Goal: Information Seeking & Learning: Learn about a topic

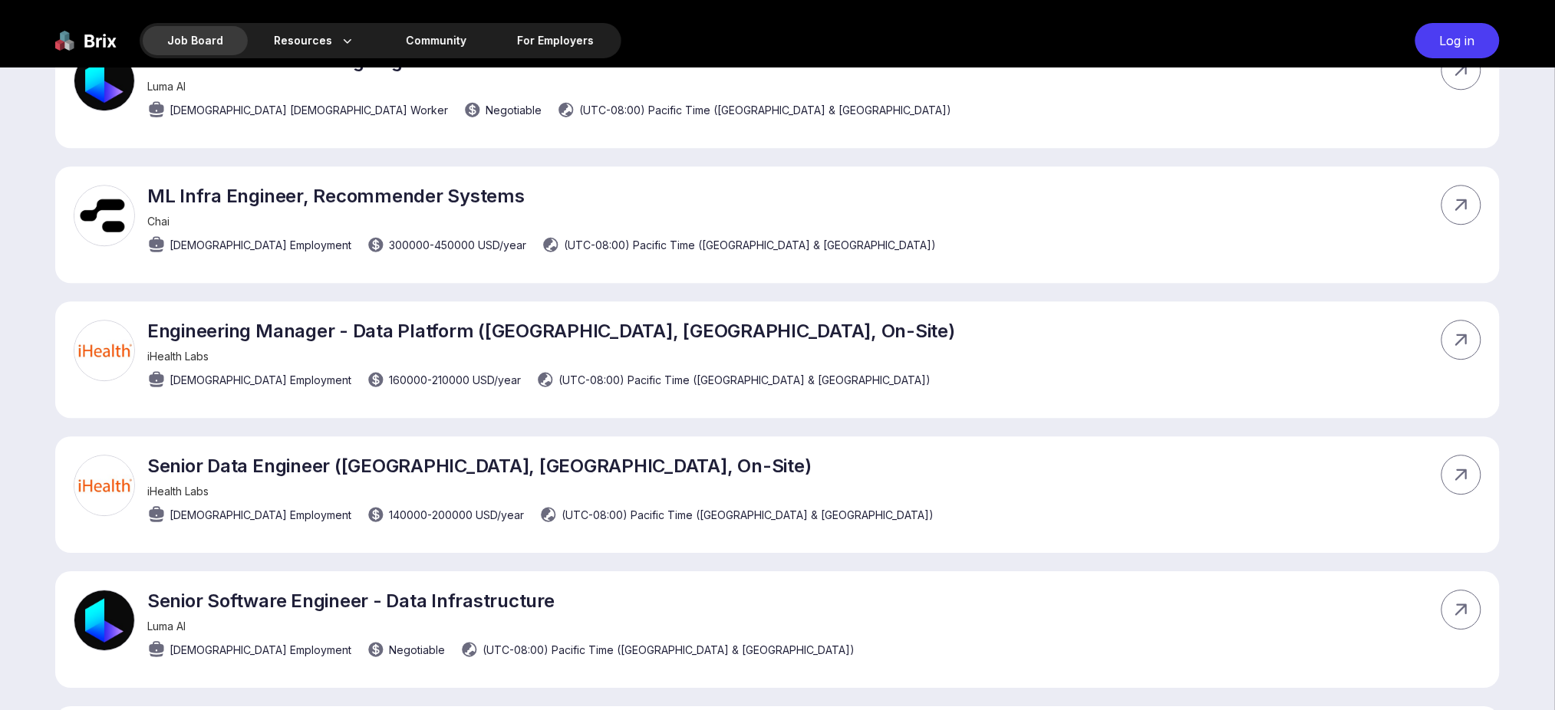
scroll to position [2063, 0]
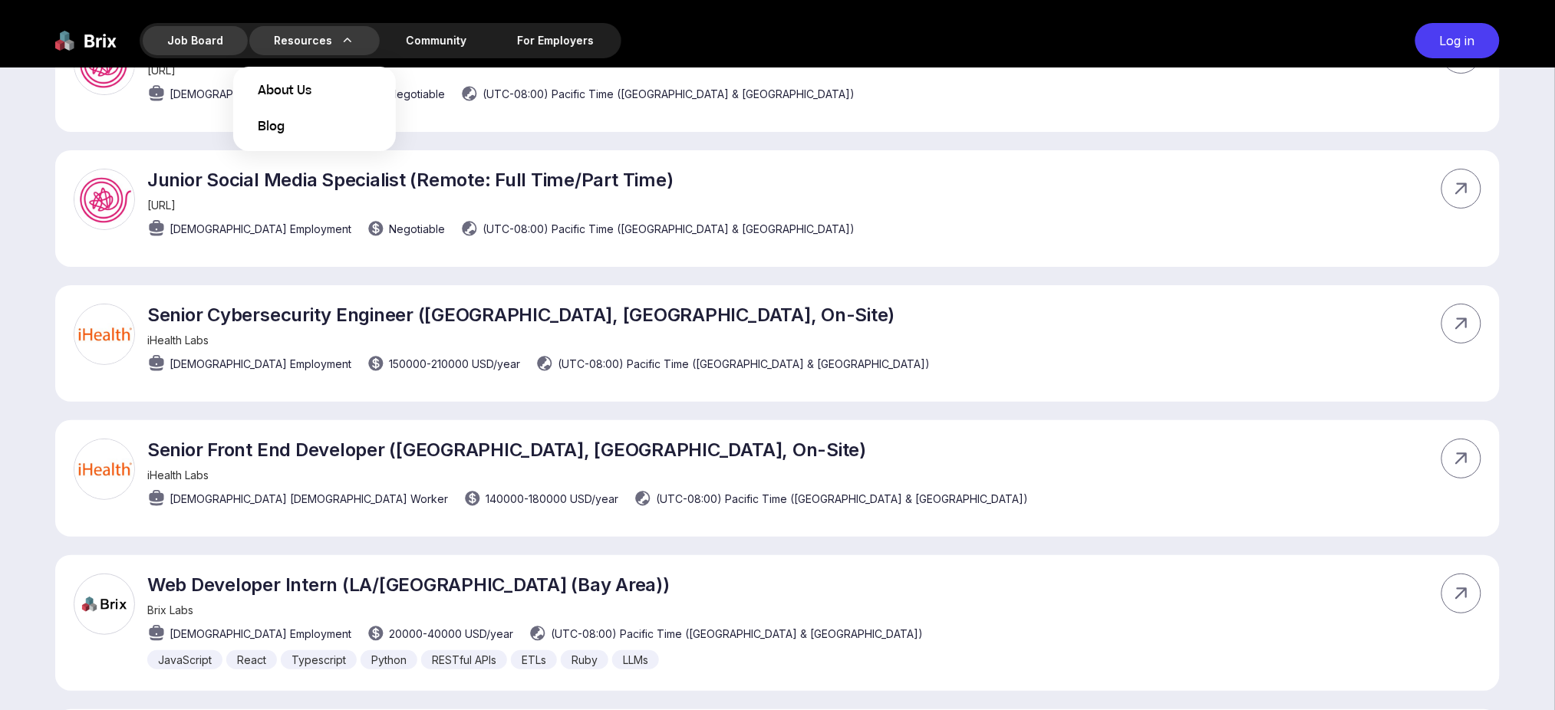
drag, startPoint x: 323, startPoint y: 38, endPoint x: 318, endPoint y: 102, distance: 63.9
click at [324, 38] on div "Resources About Us Blog" at bounding box center [314, 40] width 130 height 29
click at [295, 94] on span "About Us" at bounding box center [285, 91] width 54 height 18
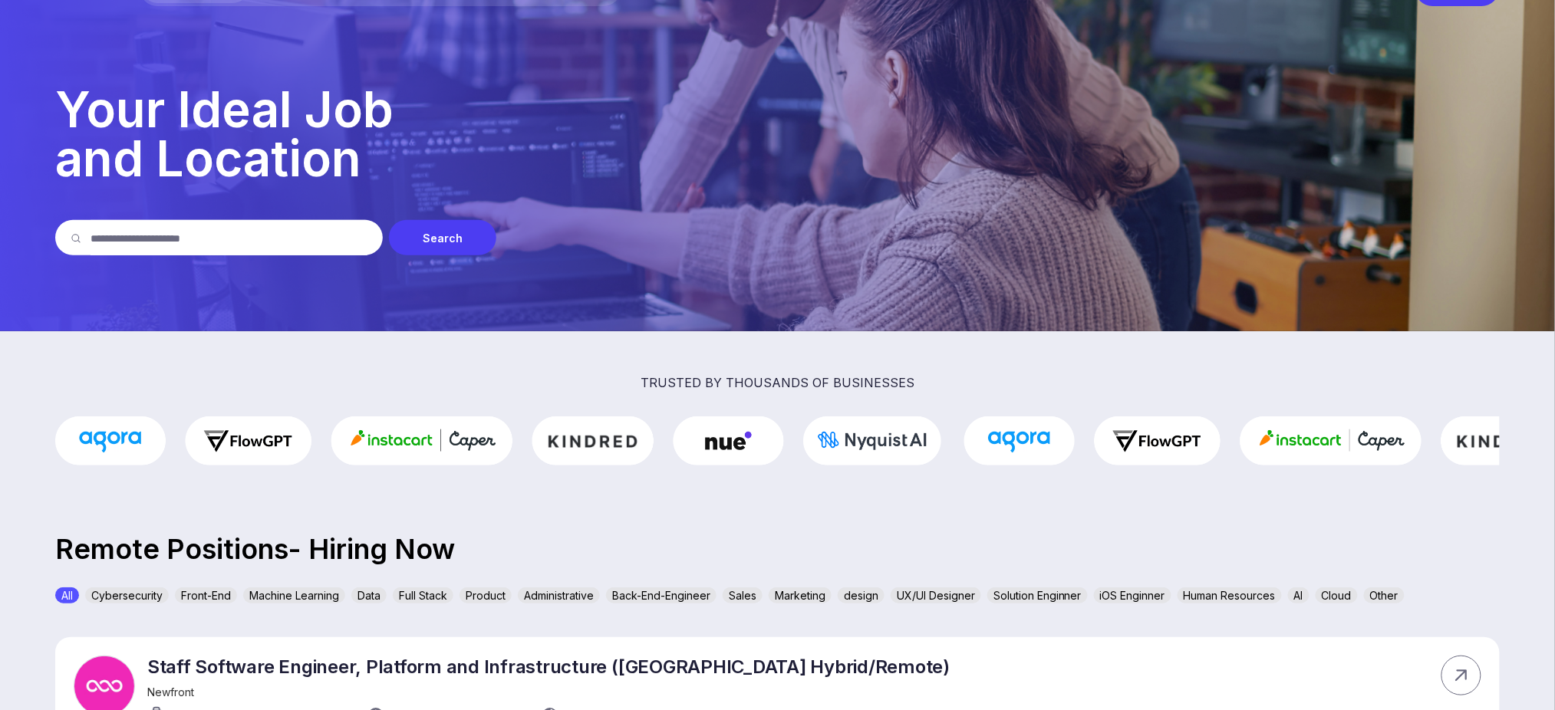
scroll to position [0, 0]
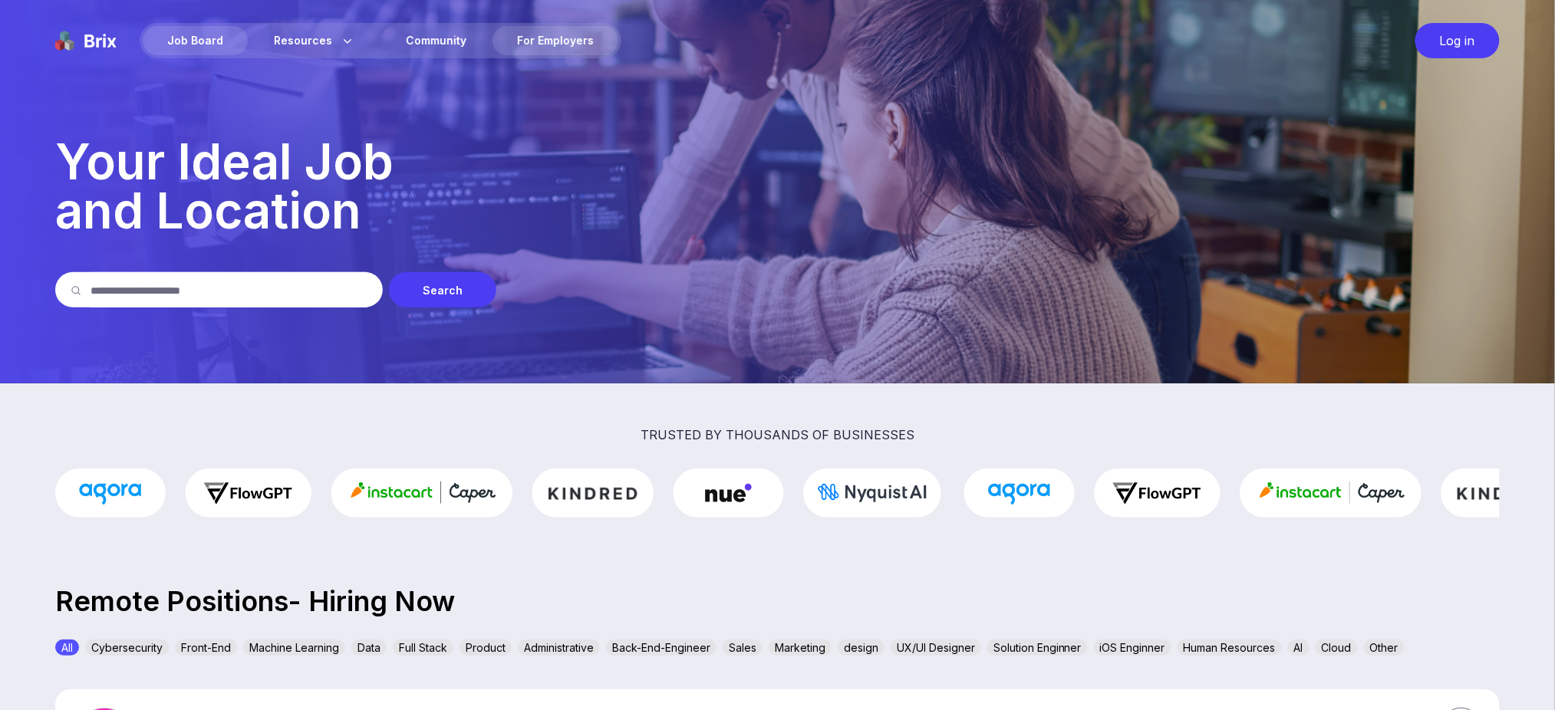
click at [536, 35] on div "For Employers" at bounding box center [556, 40] width 126 height 29
click at [414, 36] on div "Community" at bounding box center [436, 40] width 110 height 29
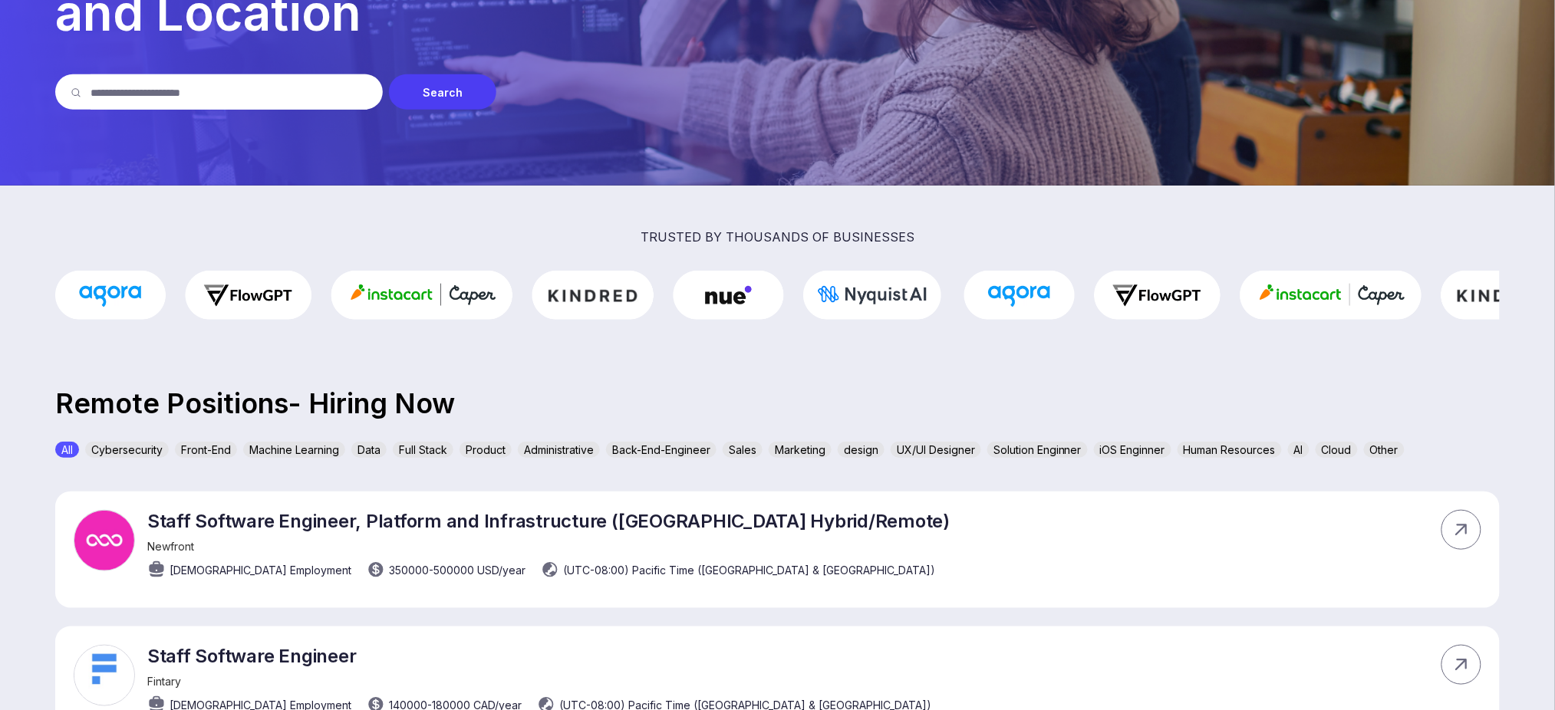
scroll to position [307, 0]
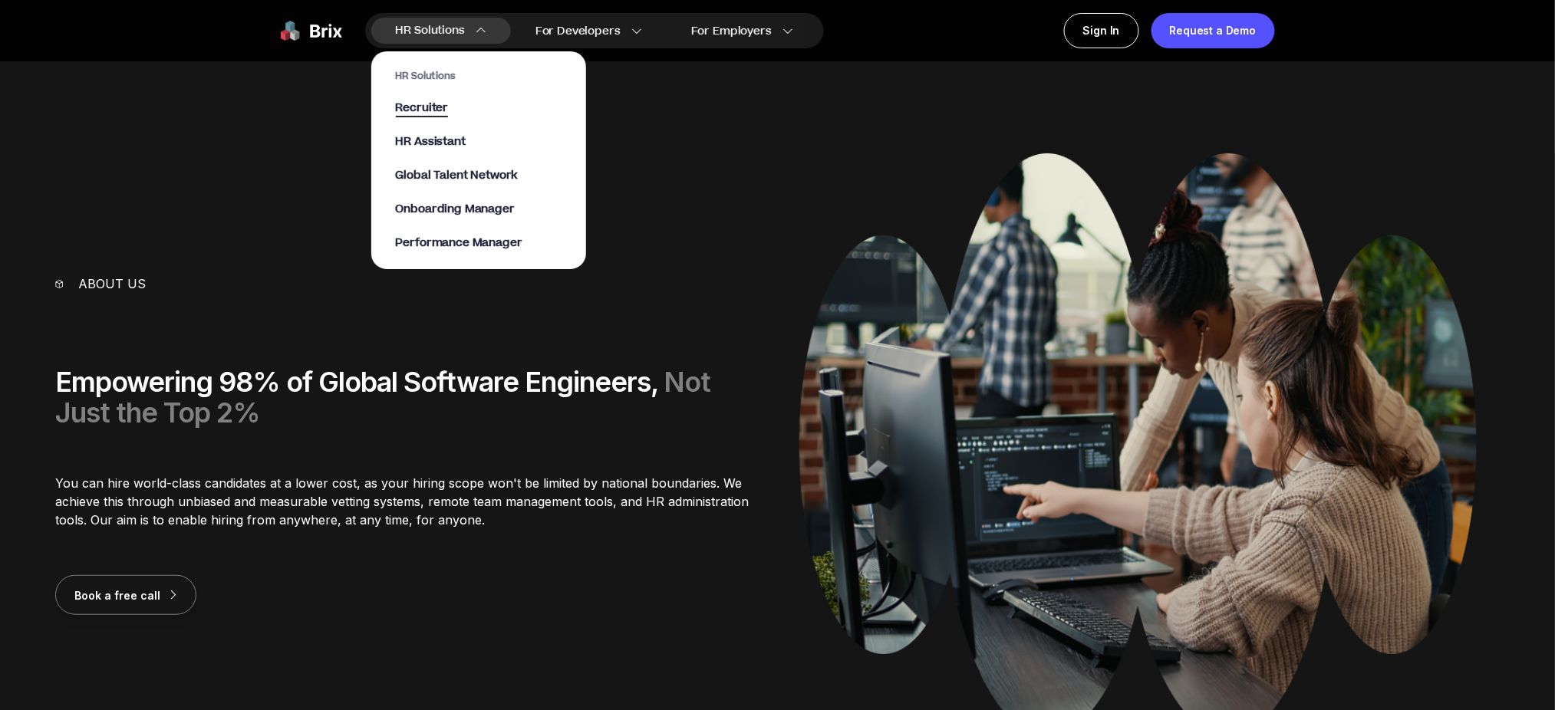
click at [411, 104] on span "Recruiter" at bounding box center [422, 109] width 53 height 18
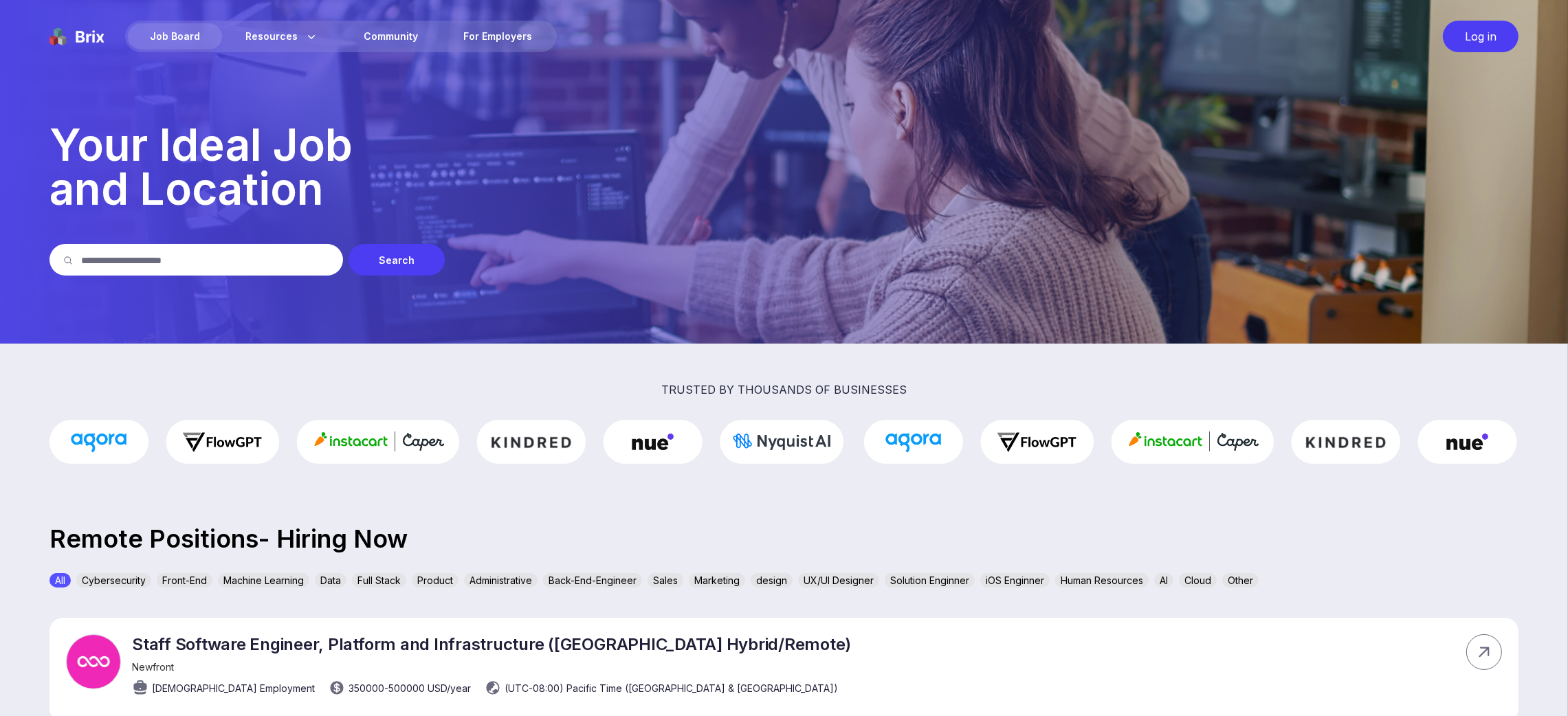
click at [923, 438] on img at bounding box center [1240, 442] width 794 height 44
click at [1044, 447] on img at bounding box center [1248, 442] width 794 height 44
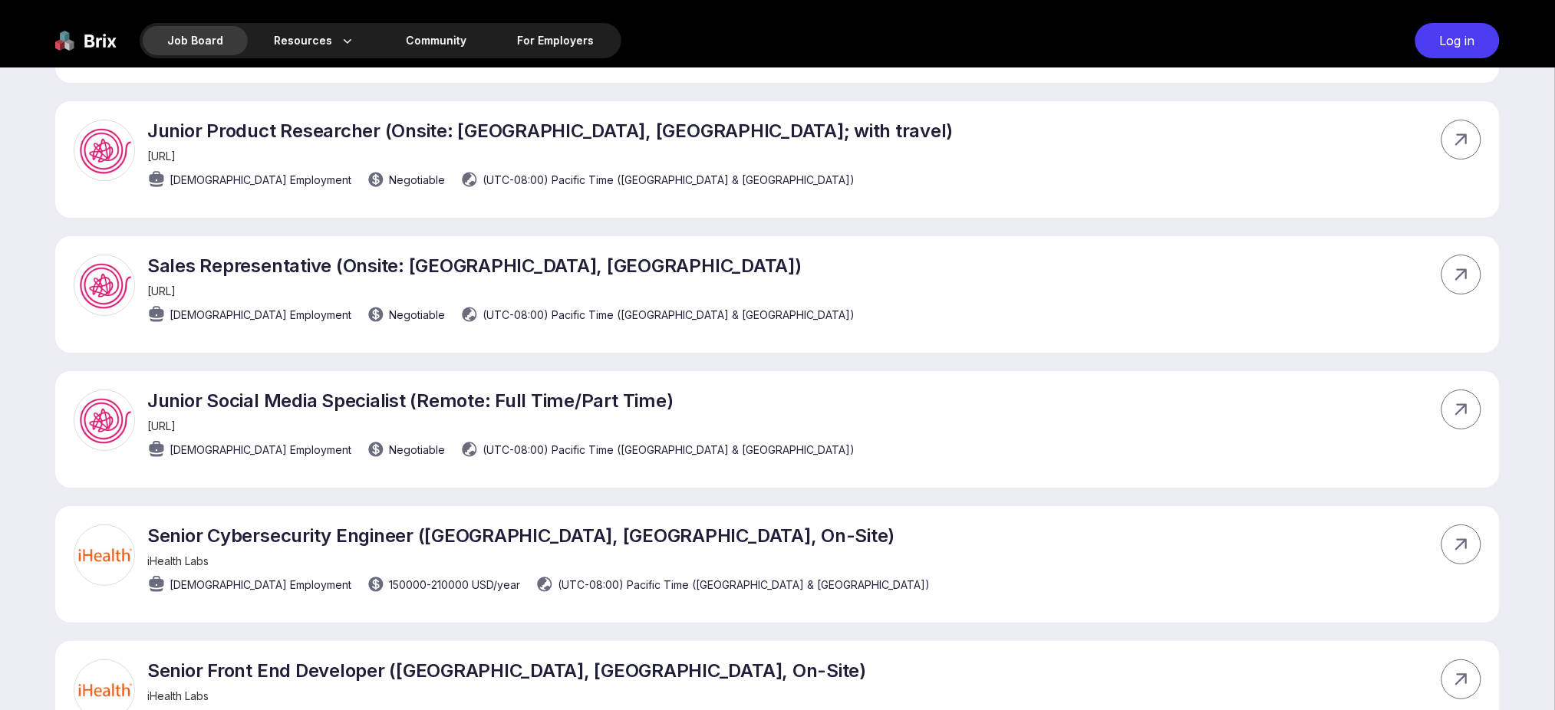
scroll to position [2045, 0]
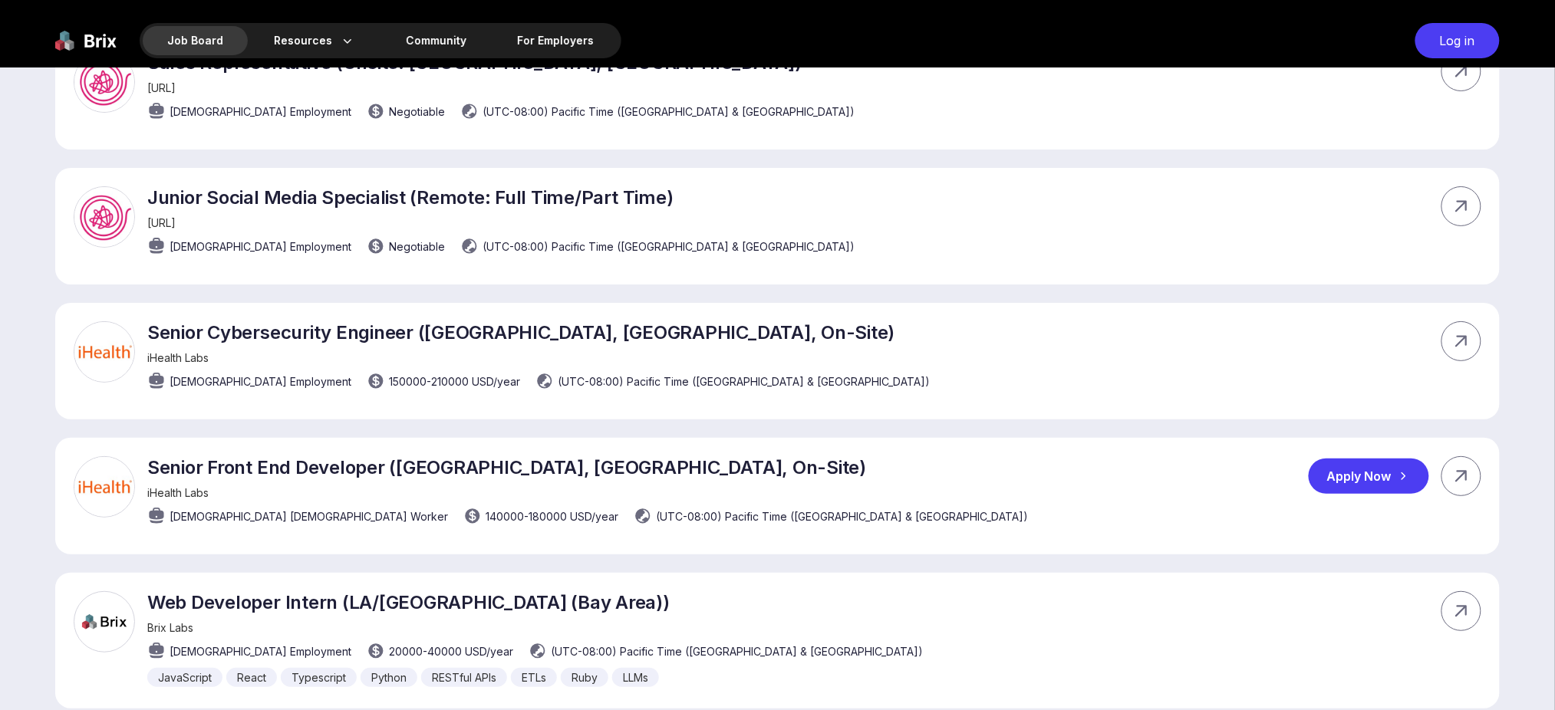
click at [118, 486] on img at bounding box center [104, 486] width 61 height 61
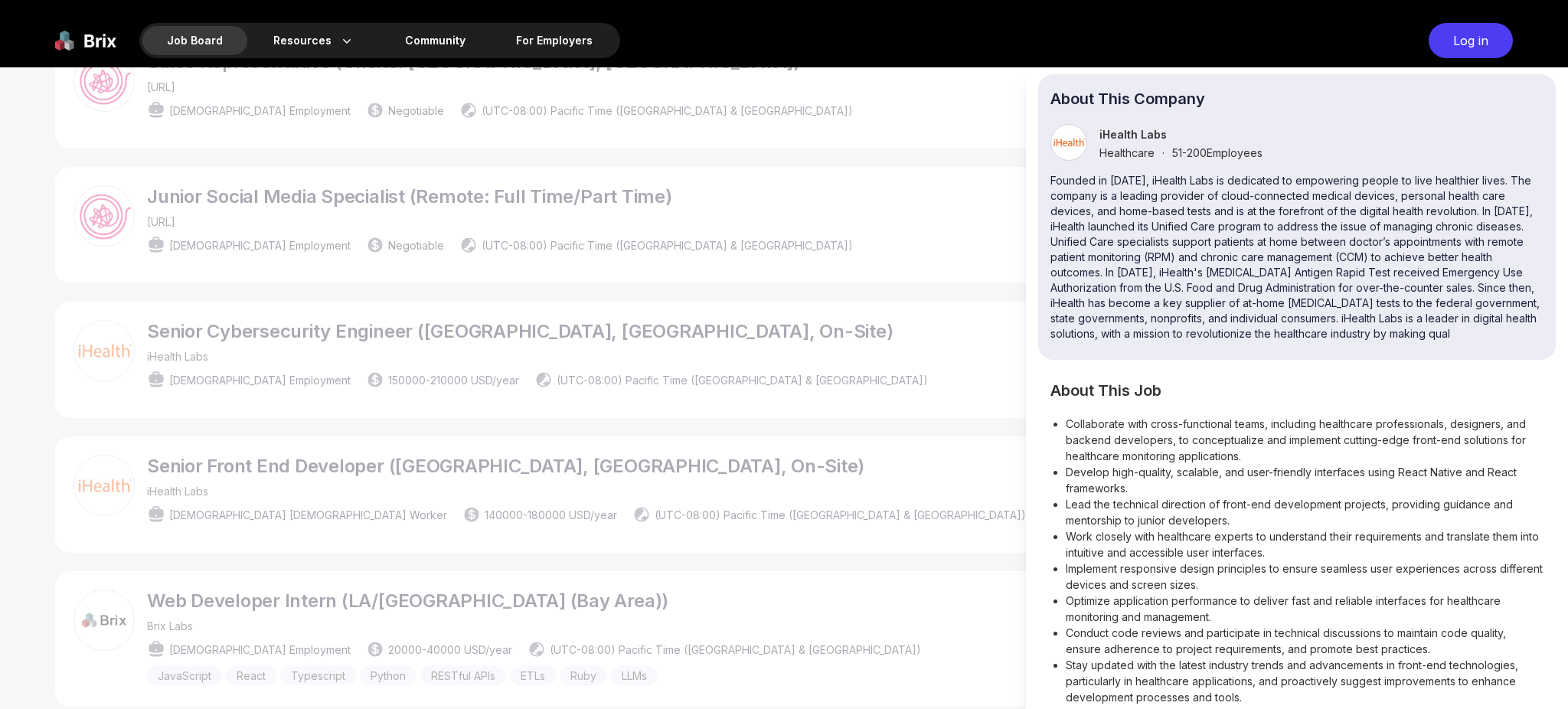
scroll to position [0, 0]
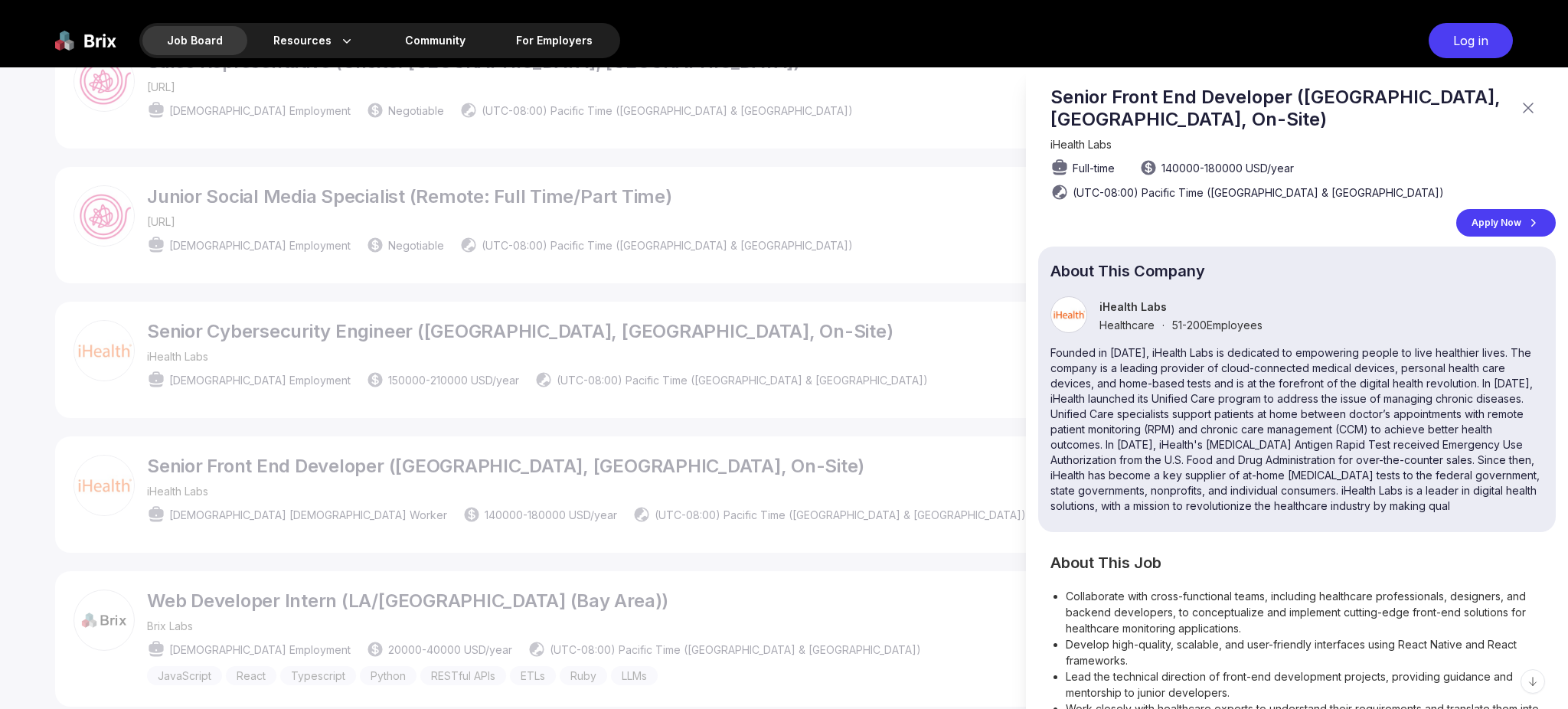
click at [1217, 110] on p "Senior Front End Developer ([GEOGRAPHIC_DATA], [GEOGRAPHIC_DATA], On-Site)" at bounding box center [1281, 108] width 459 height 44
click at [1201, 287] on section "About This Company iHealth Labs Healthcare · 51-200 Employees" at bounding box center [1297, 389] width 518 height 286
click at [1076, 325] on div at bounding box center [1069, 315] width 37 height 37
click at [1057, 316] on div at bounding box center [1069, 315] width 37 height 37
click at [1196, 335] on section "About This Company iHealth Labs Healthcare · 51-200 Employees" at bounding box center [1297, 389] width 518 height 286
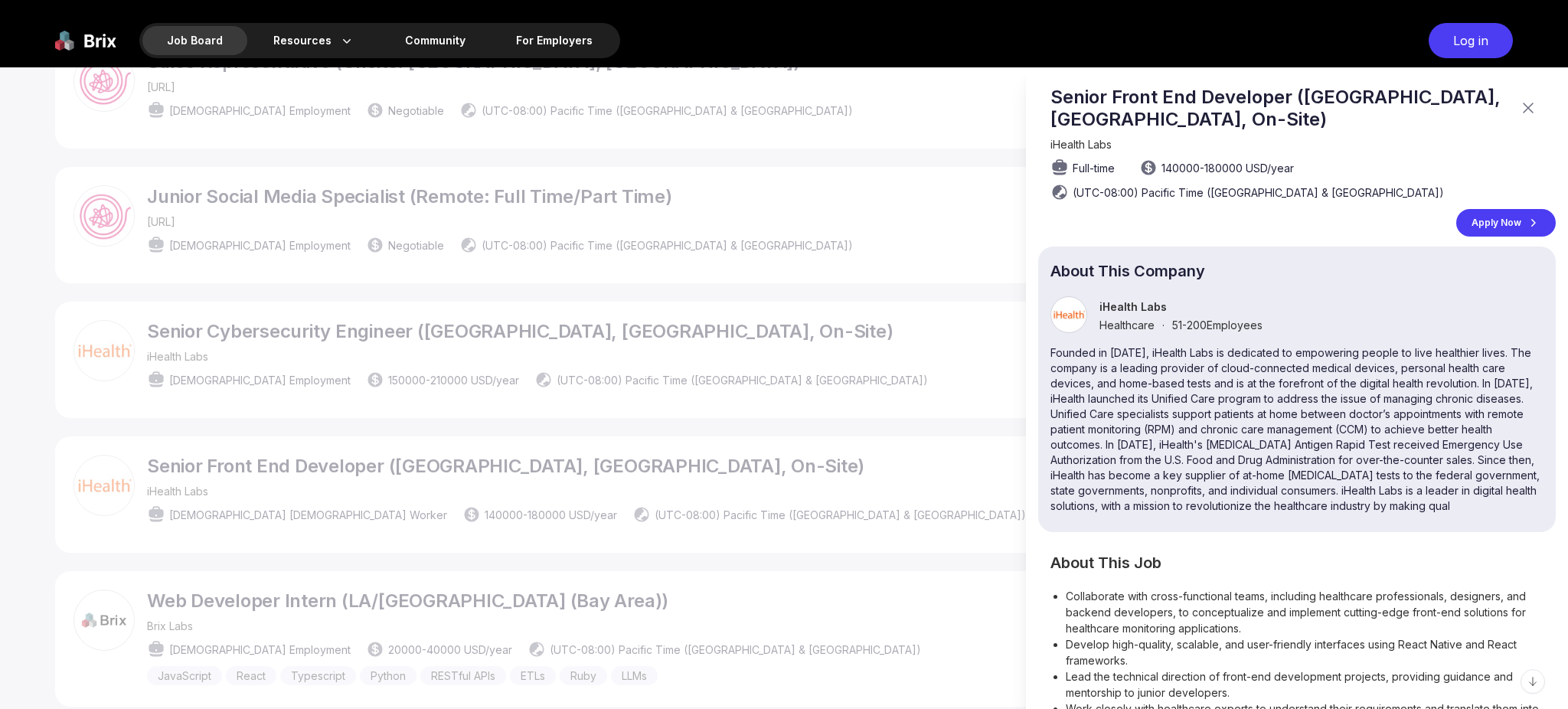
drag, startPoint x: 1085, startPoint y: 301, endPoint x: 1071, endPoint y: 307, distance: 15.2
click at [1080, 308] on div "iHealth Labs Healthcare · 51-200 Employees" at bounding box center [1298, 315] width 493 height 37
drag, startPoint x: 1064, startPoint y: 304, endPoint x: 1215, endPoint y: 331, distance: 153.4
click at [1298, 311] on div "iHealth Labs Healthcare · 51-200 Employees" at bounding box center [1298, 315] width 493 height 37
click at [1171, 341] on section "About This Company iHealth Labs Healthcare · 51-200 Employees" at bounding box center [1297, 389] width 518 height 286
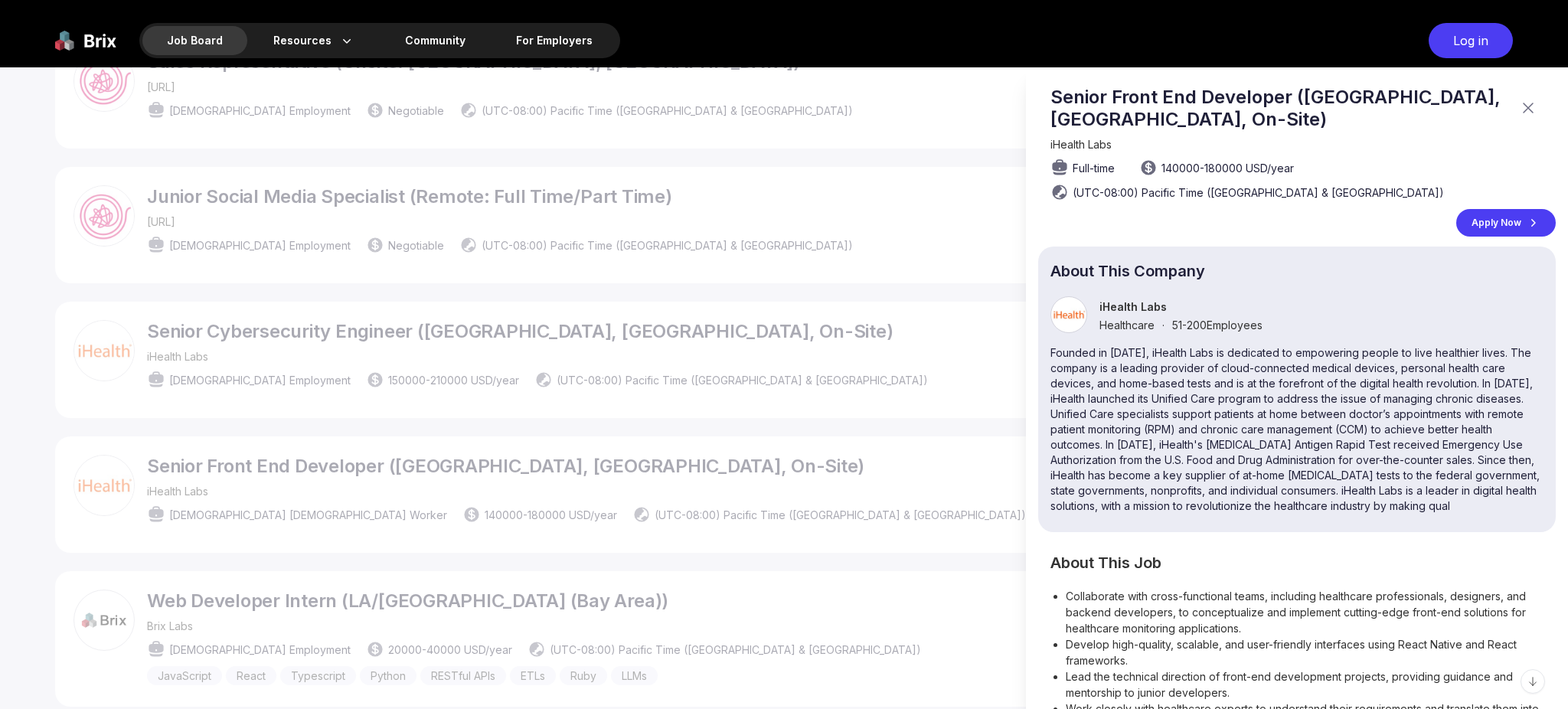
drag, startPoint x: 1131, startPoint y: 421, endPoint x: 1149, endPoint y: 420, distance: 18.0
click at [1132, 420] on p "Founded in [DATE], iHealth Labs is dedicated to empowering people to live healt…" at bounding box center [1298, 429] width 493 height 169
click at [1465, 219] on div "Apply Now" at bounding box center [1506, 223] width 100 height 28
click at [468, 450] on div at bounding box center [784, 388] width 1568 height 642
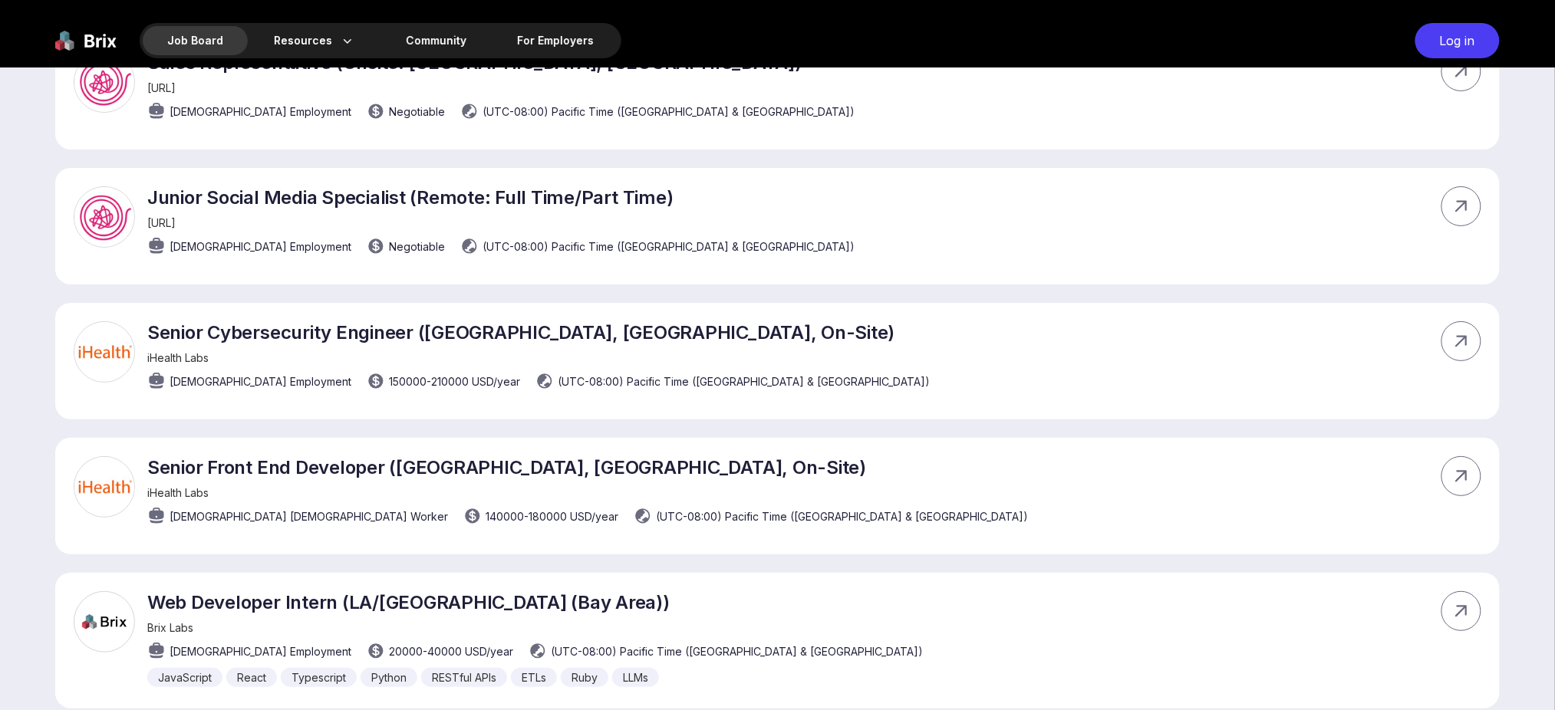
scroll to position [3375, 0]
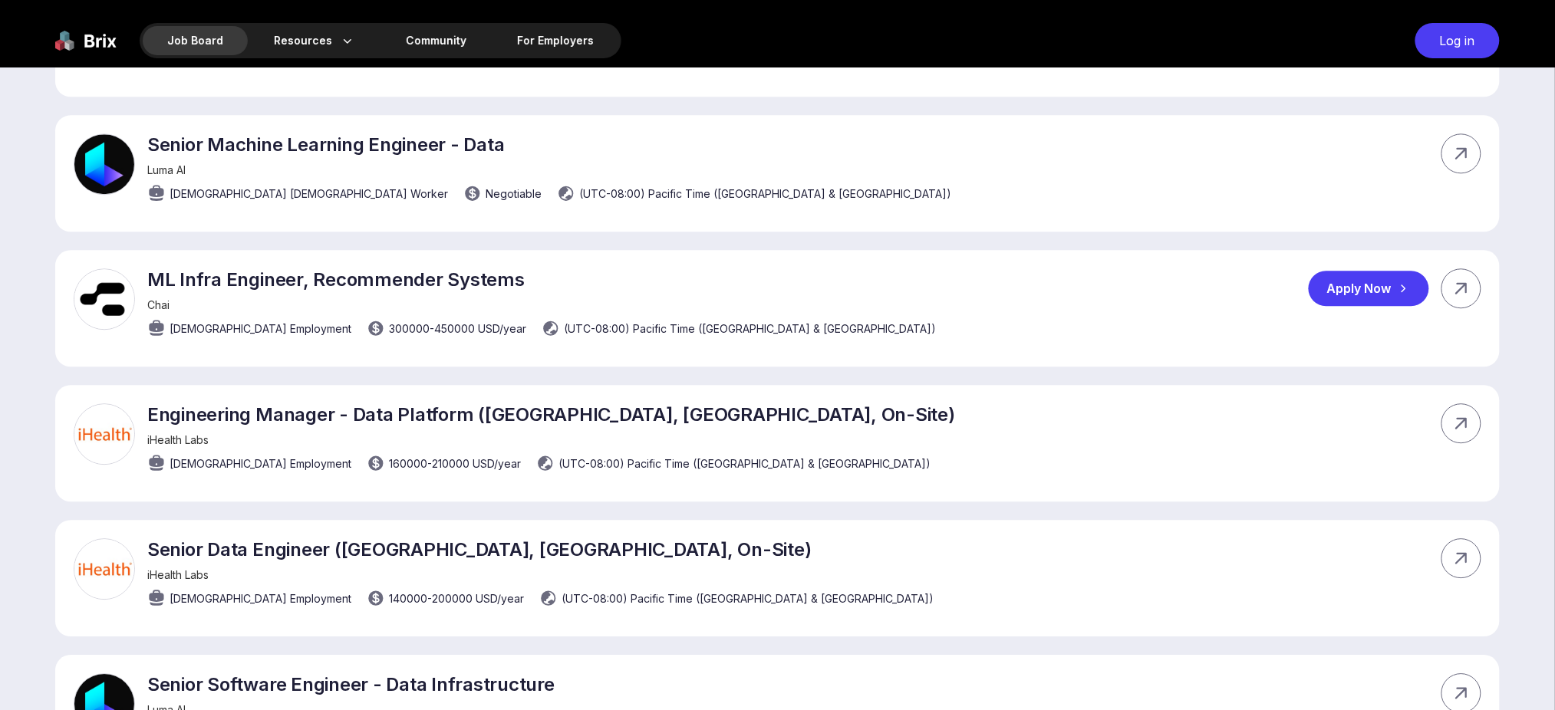
click at [94, 300] on img at bounding box center [104, 298] width 61 height 61
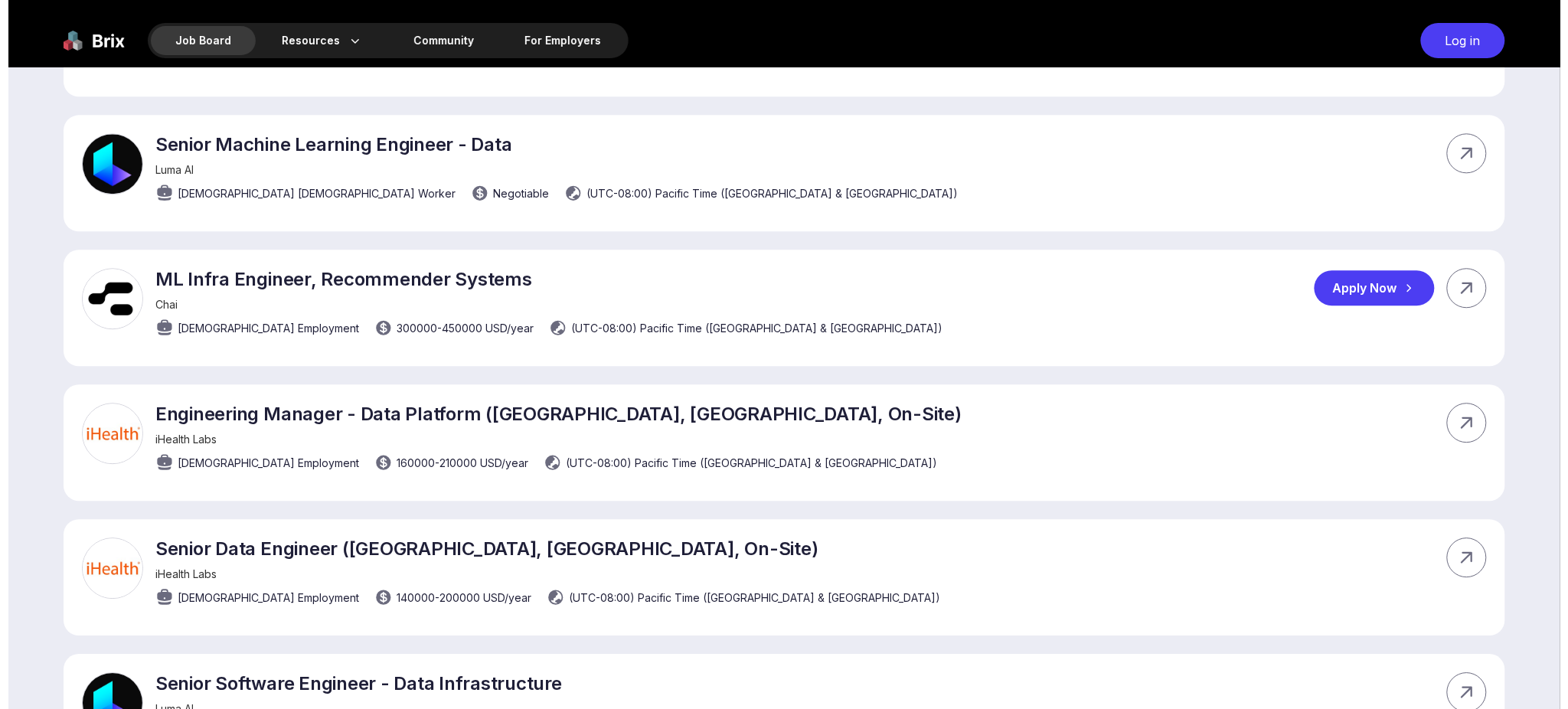
scroll to position [0, 0]
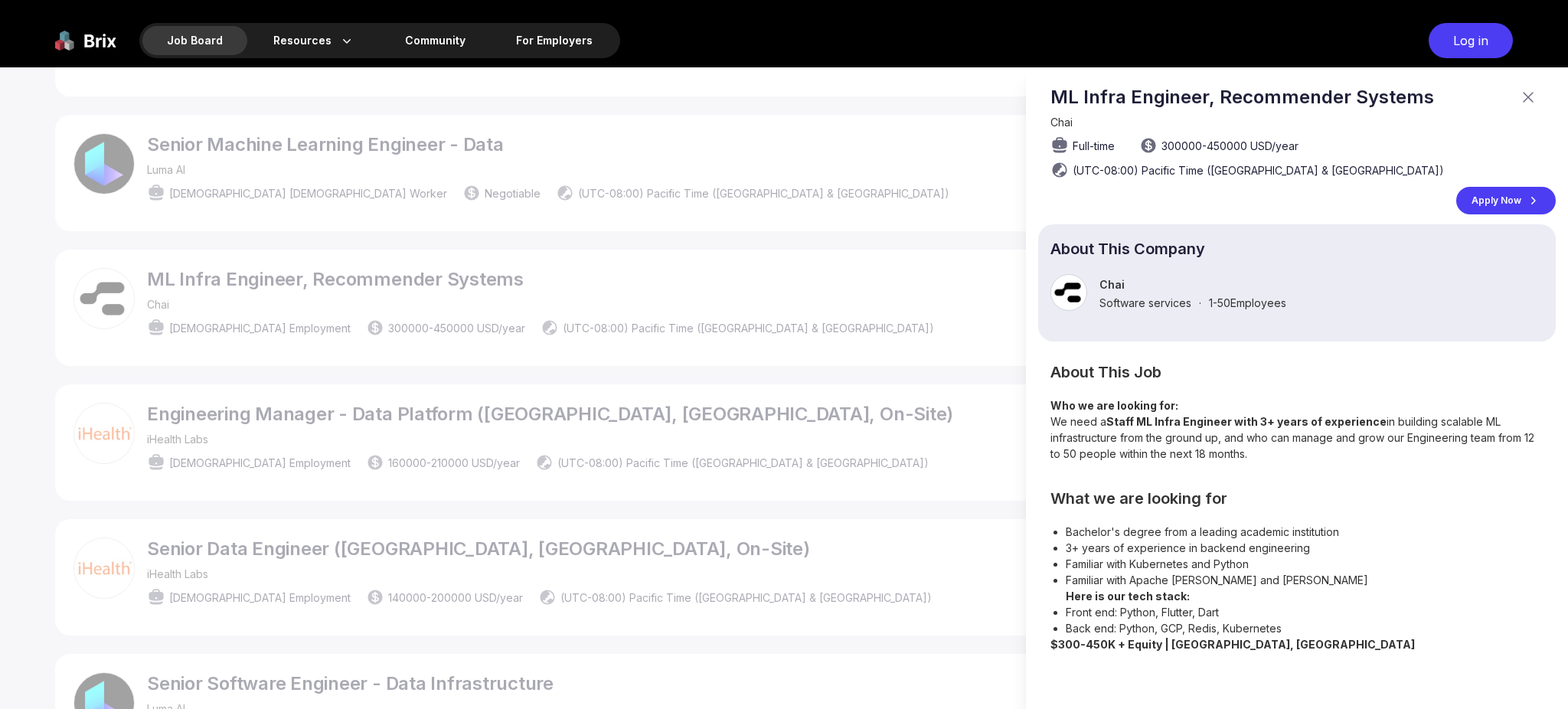
click at [1512, 203] on div "Apply Now" at bounding box center [1506, 201] width 100 height 28
click at [530, 405] on div at bounding box center [784, 388] width 1568 height 642
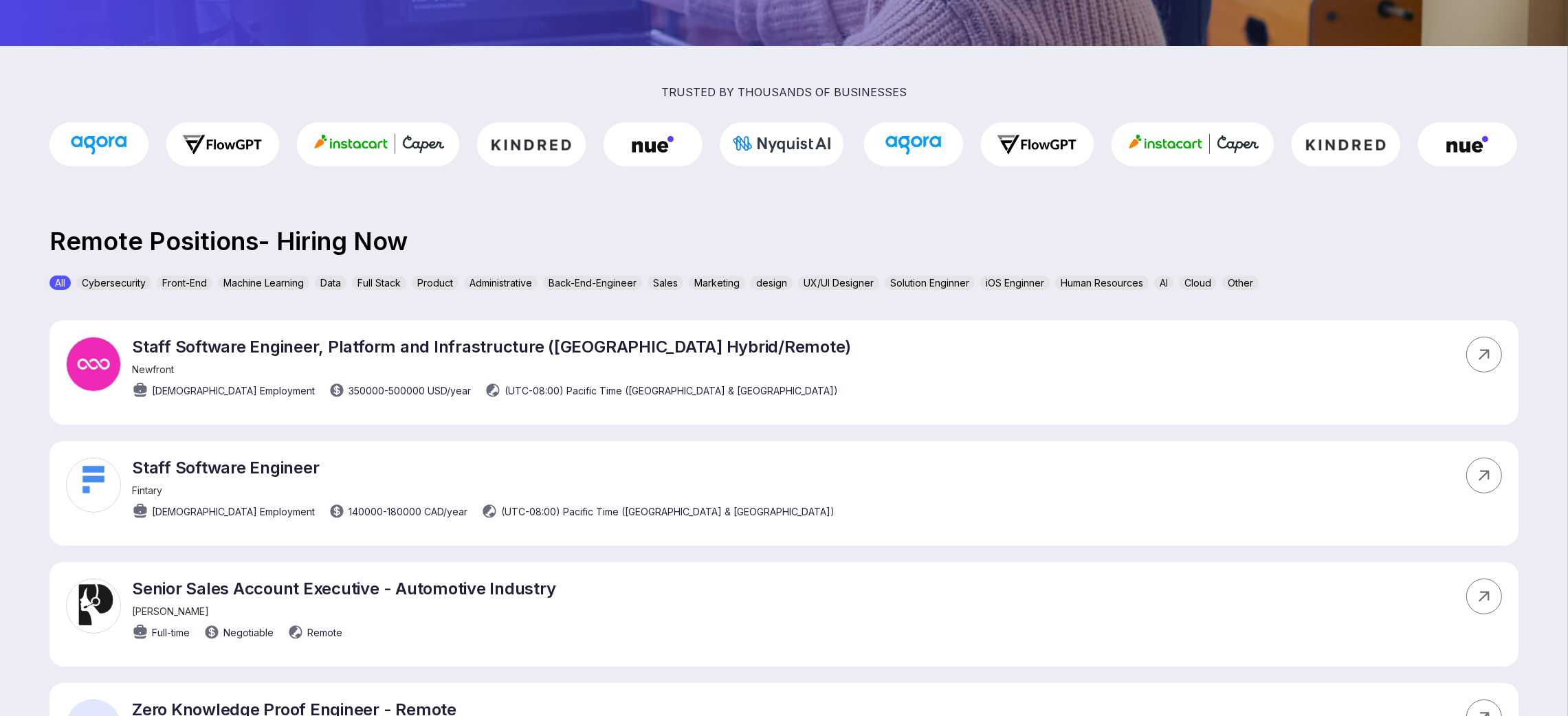
scroll to position [262, 0]
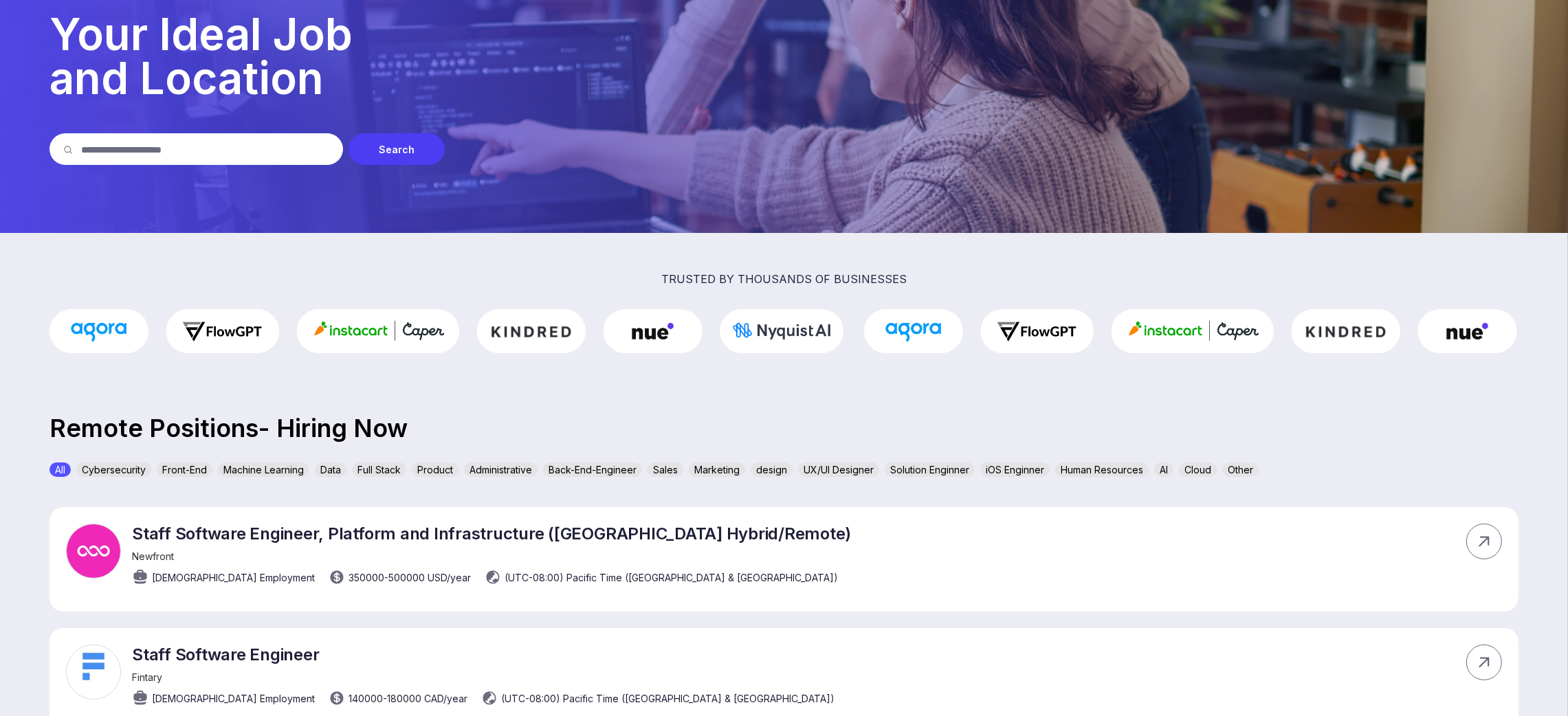
scroll to position [0, 0]
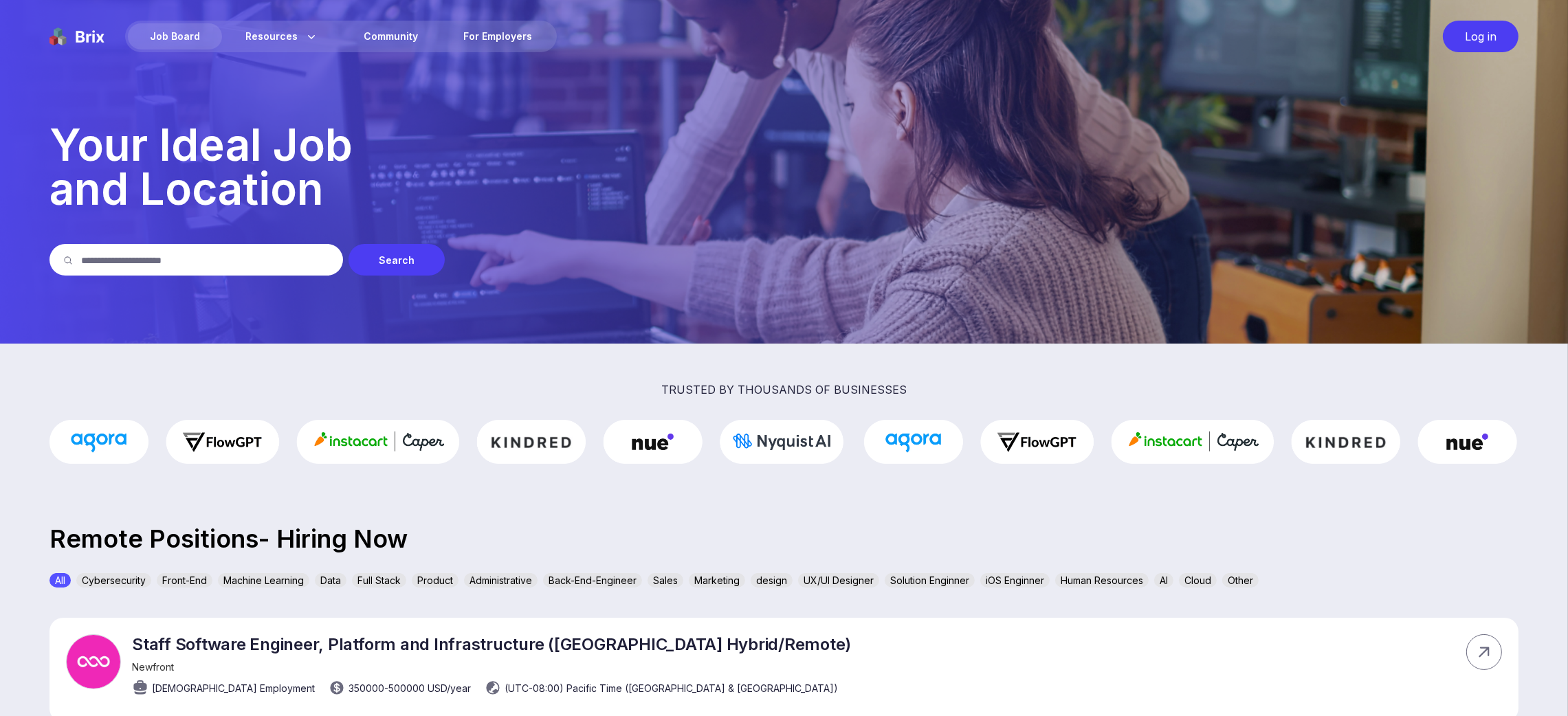
click at [266, 252] on input "text" at bounding box center [205, 259] width 248 height 31
click at [226, 545] on p "Remote Positions- Hiring Now" at bounding box center [784, 539] width 1568 height 19
drag, startPoint x: 60, startPoint y: 582, endPoint x: 96, endPoint y: 579, distance: 36.1
click at [61, 582] on div "All" at bounding box center [60, 581] width 22 height 14
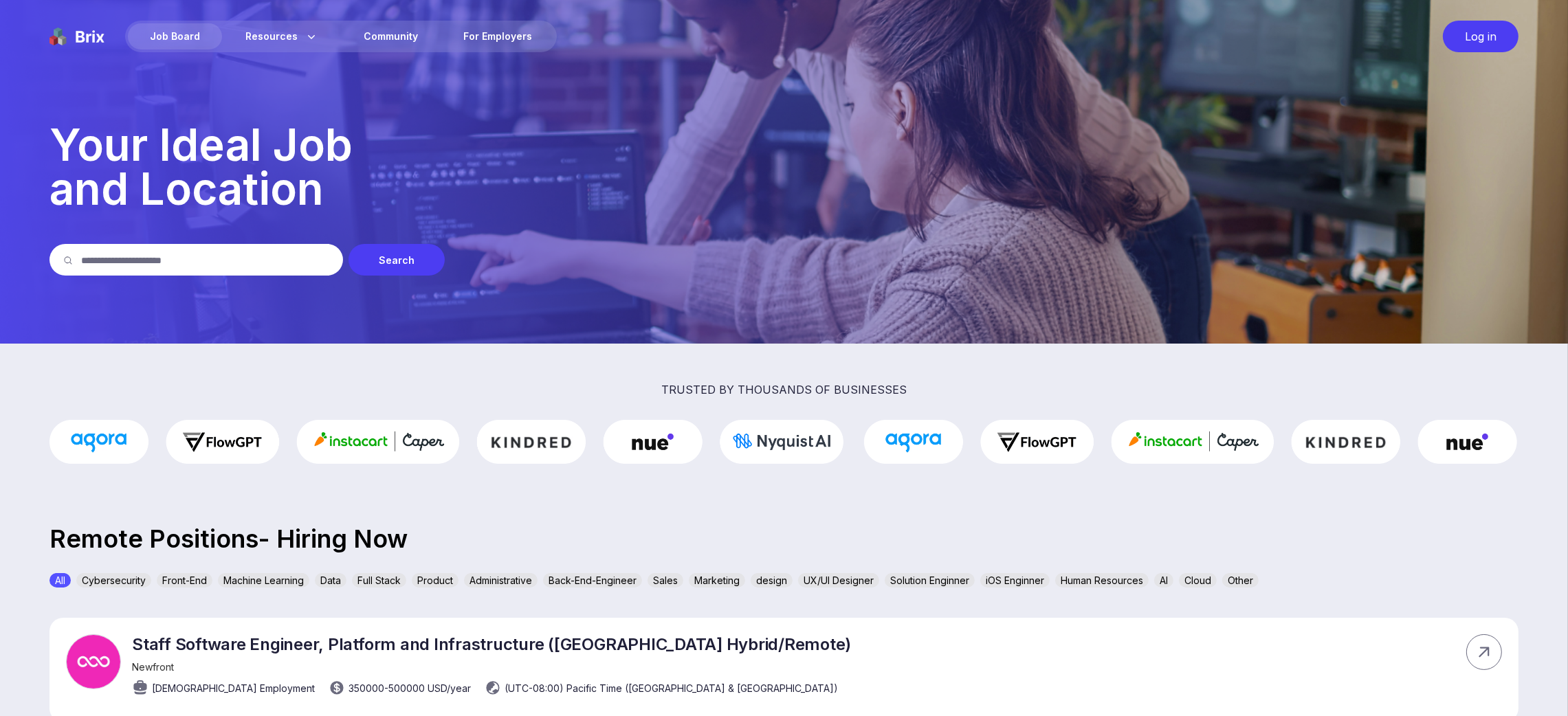
click at [195, 575] on div "Front-End" at bounding box center [185, 581] width 56 height 14
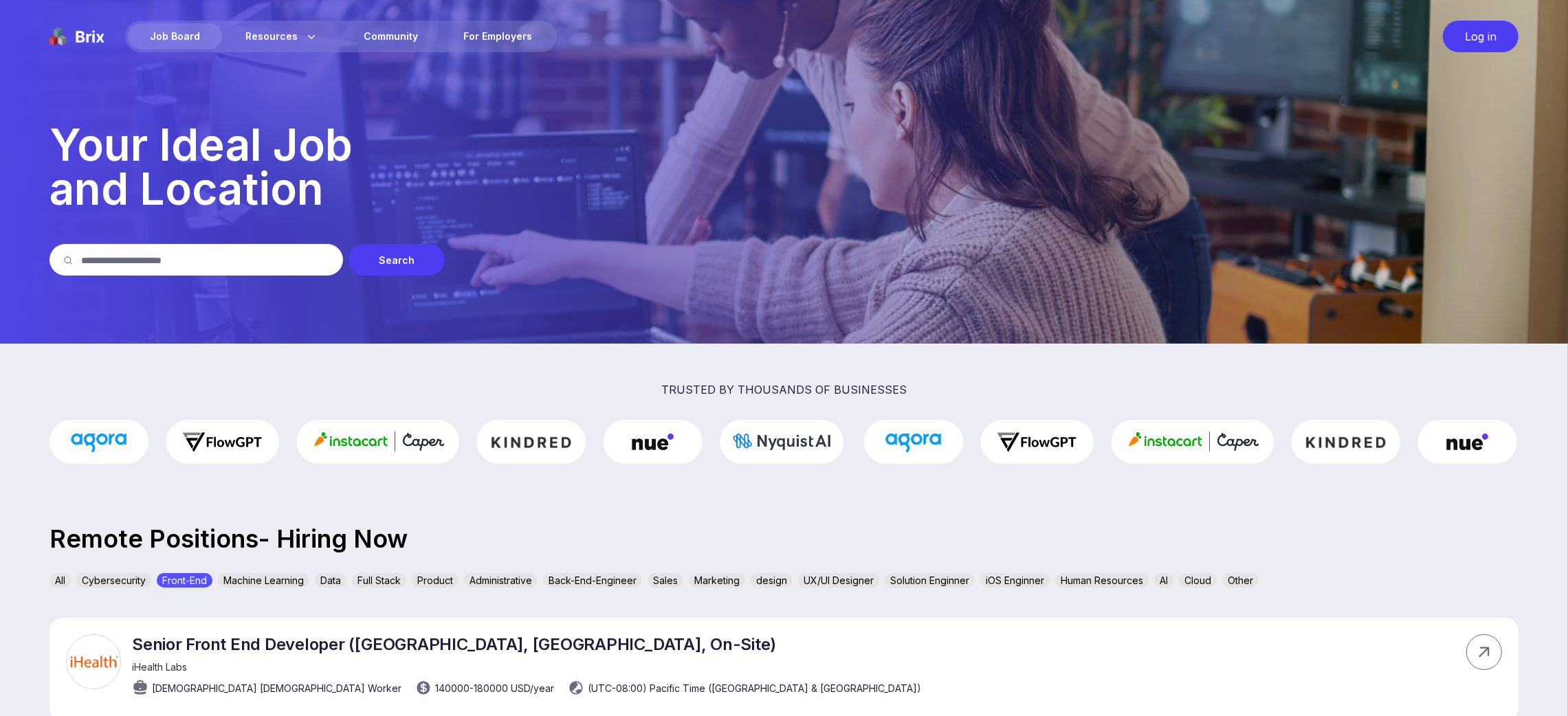
drag, startPoint x: 436, startPoint y: 574, endPoint x: 448, endPoint y: 574, distance: 12.0
click at [441, 574] on div "Product" at bounding box center [435, 581] width 47 height 14
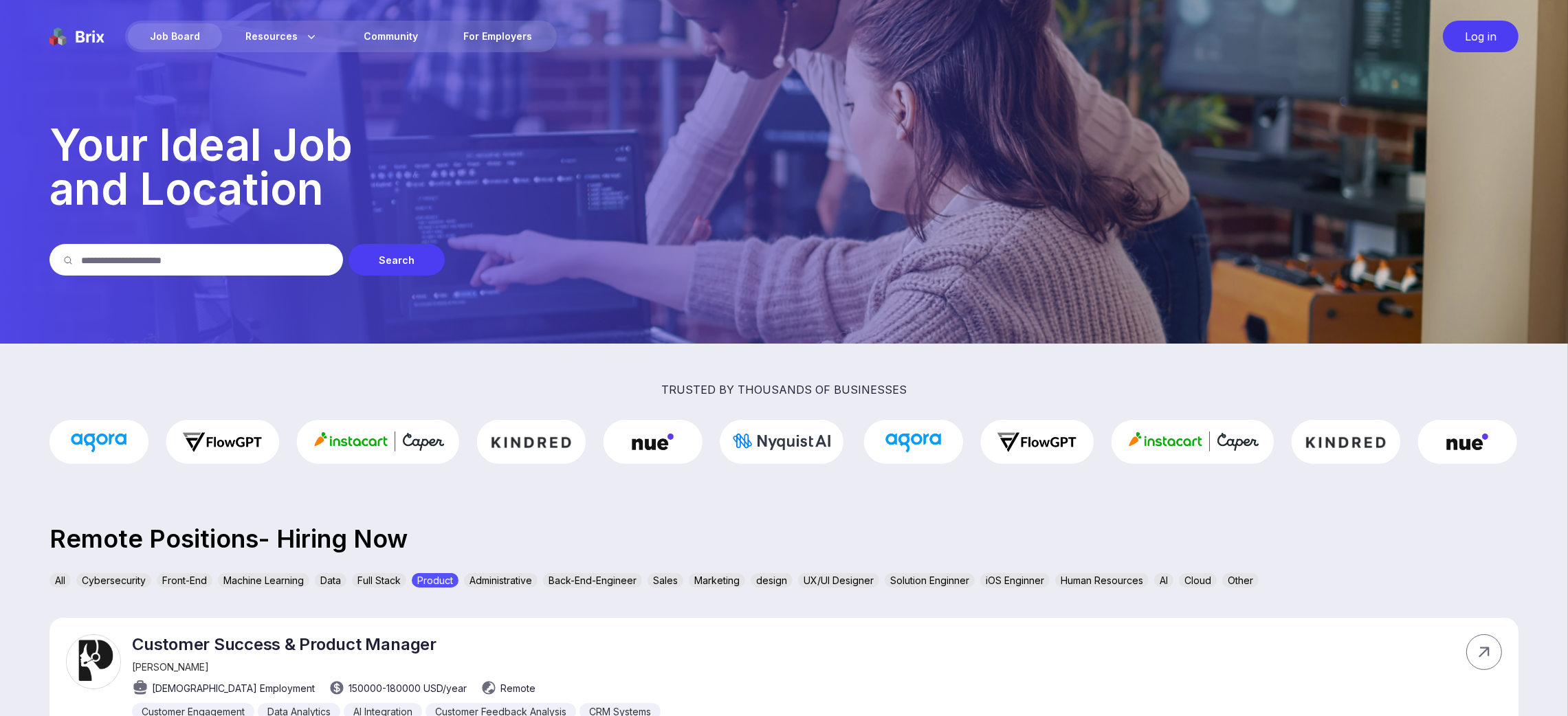
click at [665, 580] on div "Sales" at bounding box center [666, 581] width 36 height 14
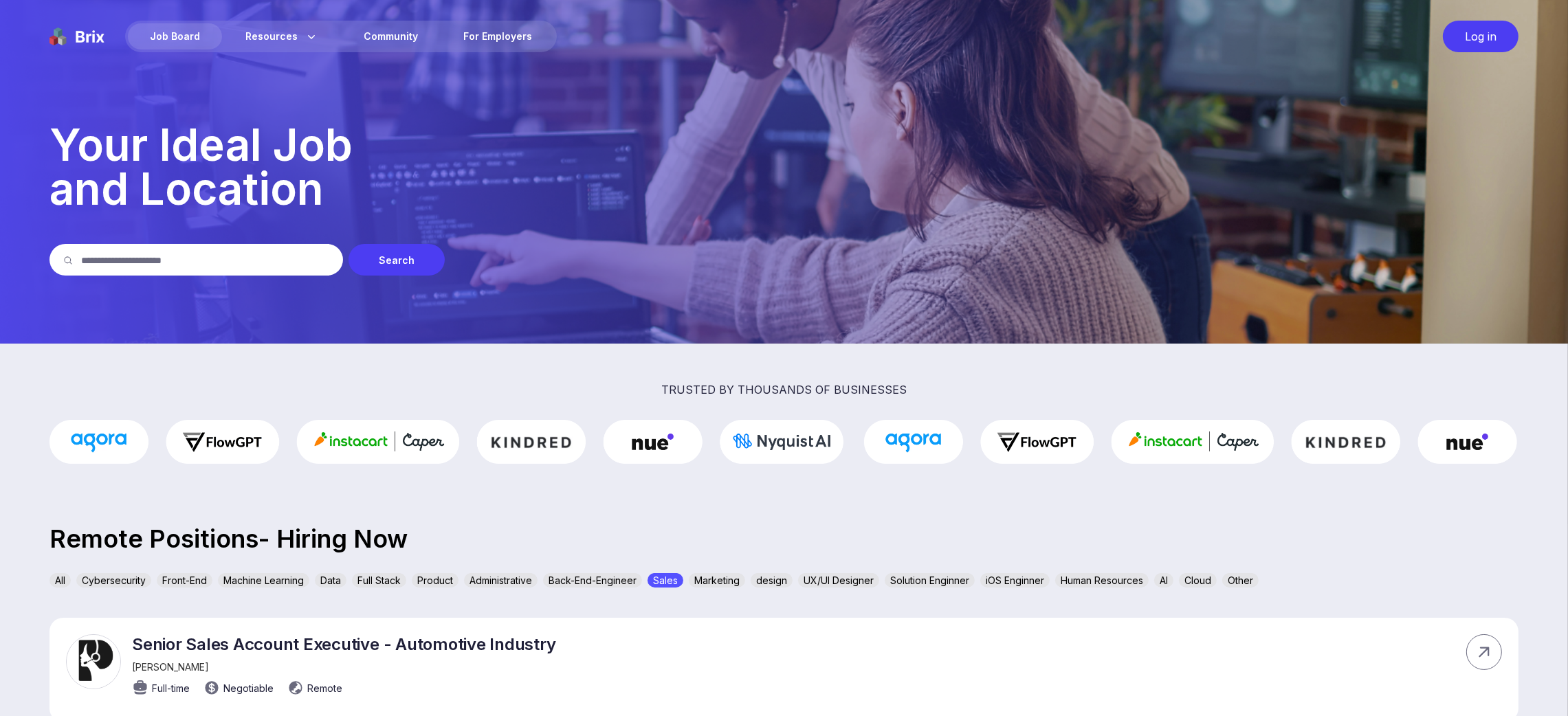
drag, startPoint x: 799, startPoint y: 575, endPoint x: 831, endPoint y: 575, distance: 32.0
click at [801, 575] on div "All Cybersecurity Front-End Machine Learning Data Full Stack Product Administra…" at bounding box center [783, 583] width 1469 height 20
click at [928, 575] on div "Solution Enginner" at bounding box center [929, 581] width 90 height 14
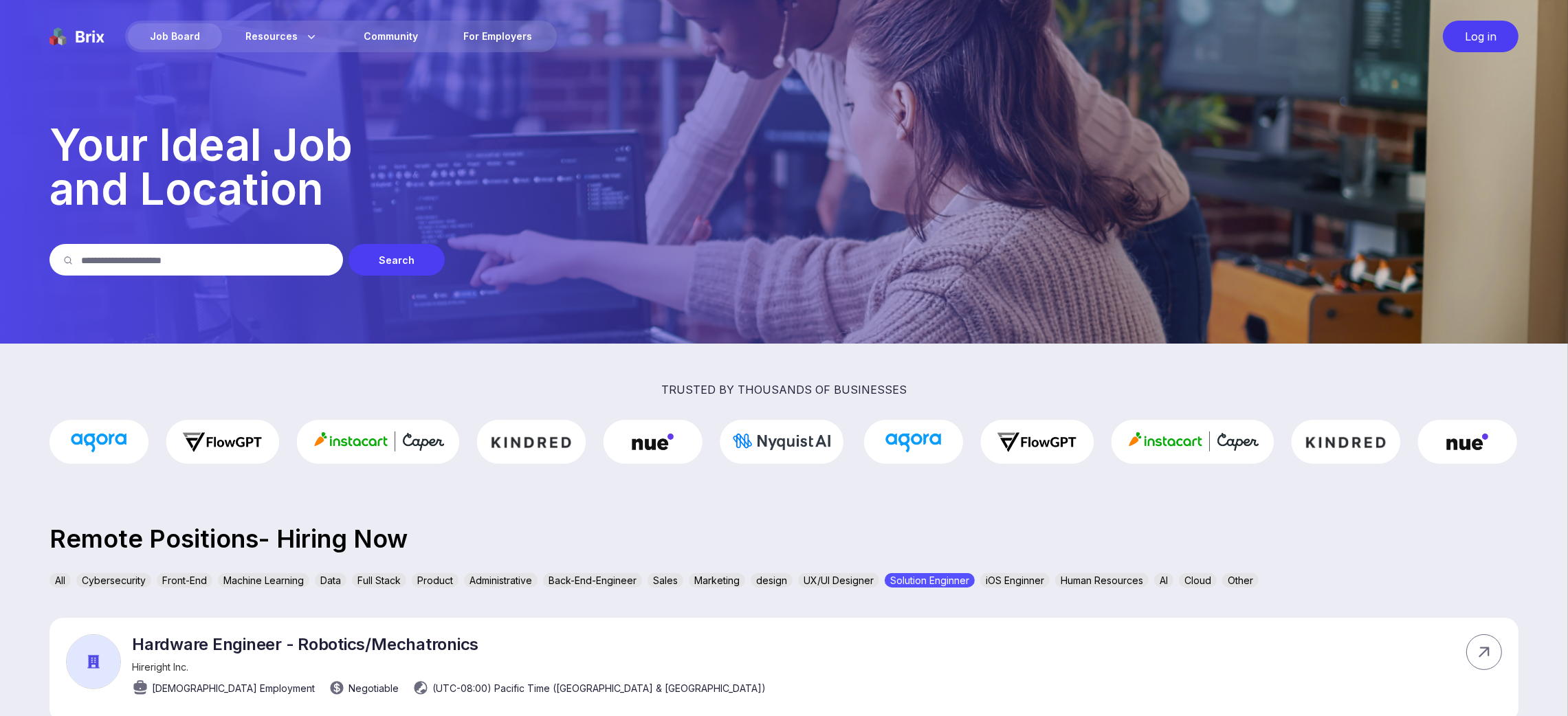
click at [996, 571] on section "trusted by thousands of businesses Remote Positions- Hiring Now All Cybersecuri…" at bounding box center [784, 652] width 1568 height 617
drag, startPoint x: 1188, startPoint y: 569, endPoint x: 1271, endPoint y: 567, distance: 83.0
click at [1208, 571] on section "trusted by thousands of businesses Remote Positions- Hiring Now All Cybersecuri…" at bounding box center [784, 652] width 1568 height 617
drag, startPoint x: 1271, startPoint y: 567, endPoint x: 1267, endPoint y: 561, distance: 7.2
click at [1282, 567] on section "trusted by thousands of businesses Remote Positions- Hiring Now All Cybersecuri…" at bounding box center [784, 652] width 1568 height 617
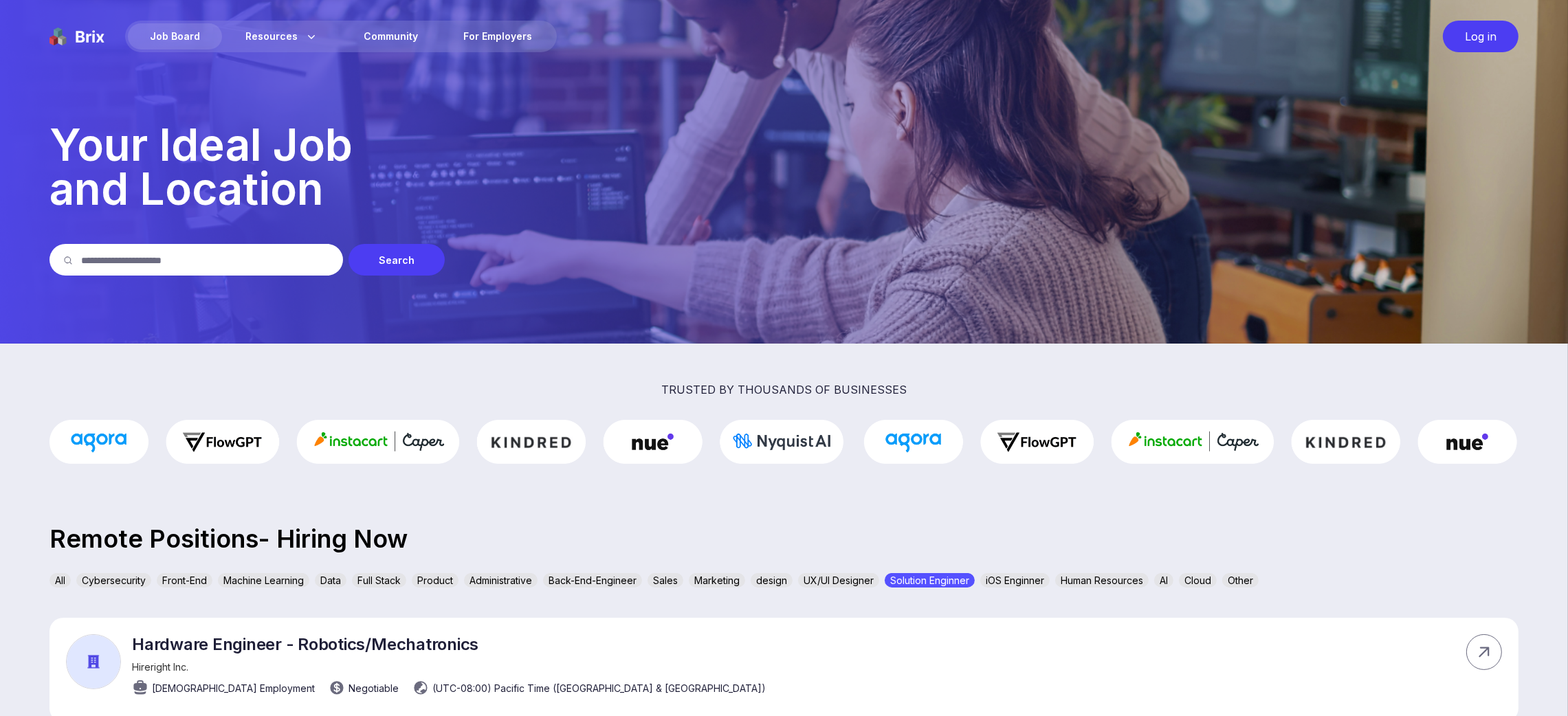
click at [176, 515] on section "trusted by thousands of businesses Remote Positions- Hiring Now All Cybersecuri…" at bounding box center [784, 652] width 1568 height 617
drag, startPoint x: 9, startPoint y: 573, endPoint x: 119, endPoint y: 542, distance: 114.3
click at [4, 571] on section "trusted by thousands of businesses Remote Positions- Hiring Now All Cybersecuri…" at bounding box center [784, 652] width 1568 height 617
click at [663, 574] on div "Sales" at bounding box center [666, 581] width 36 height 14
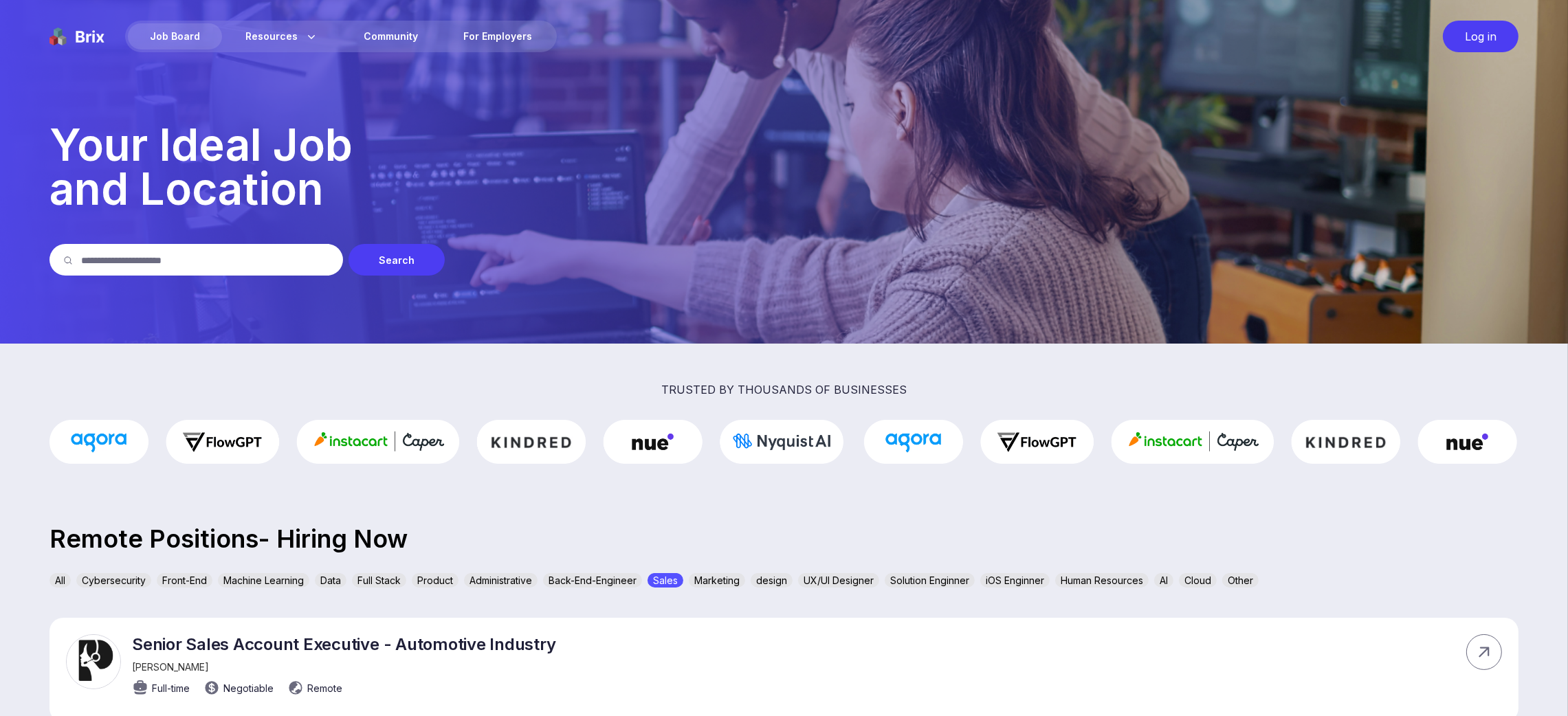
click at [580, 580] on div "Back-End-Engineer" at bounding box center [592, 581] width 99 height 14
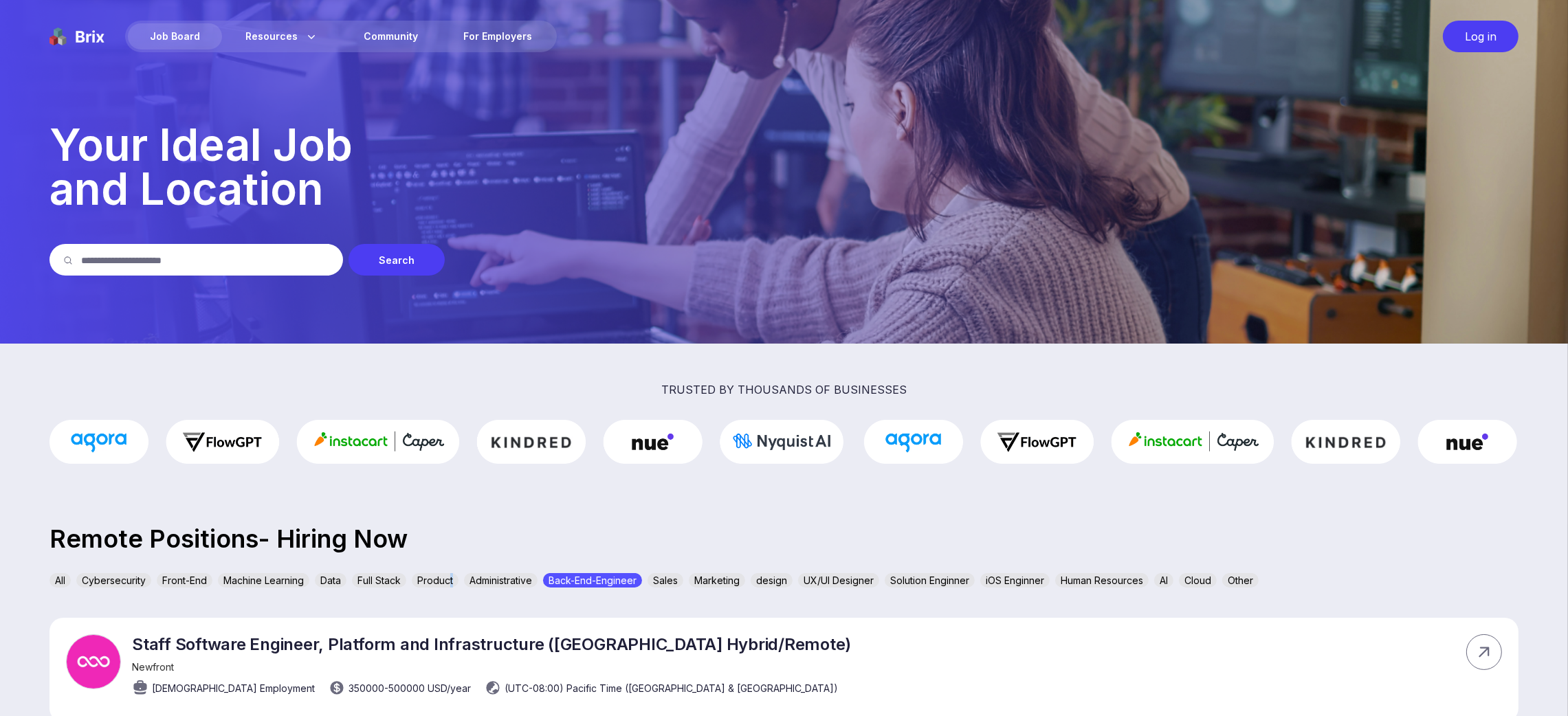
click at [400, 574] on div "All Cybersecurity Front-End Machine Learning Data Full Stack Product Administra…" at bounding box center [783, 583] width 1469 height 20
drag, startPoint x: 248, startPoint y: 568, endPoint x: 184, endPoint y: 571, distance: 64.1
click at [143, 579] on div "Cybersecurity" at bounding box center [114, 581] width 75 height 14
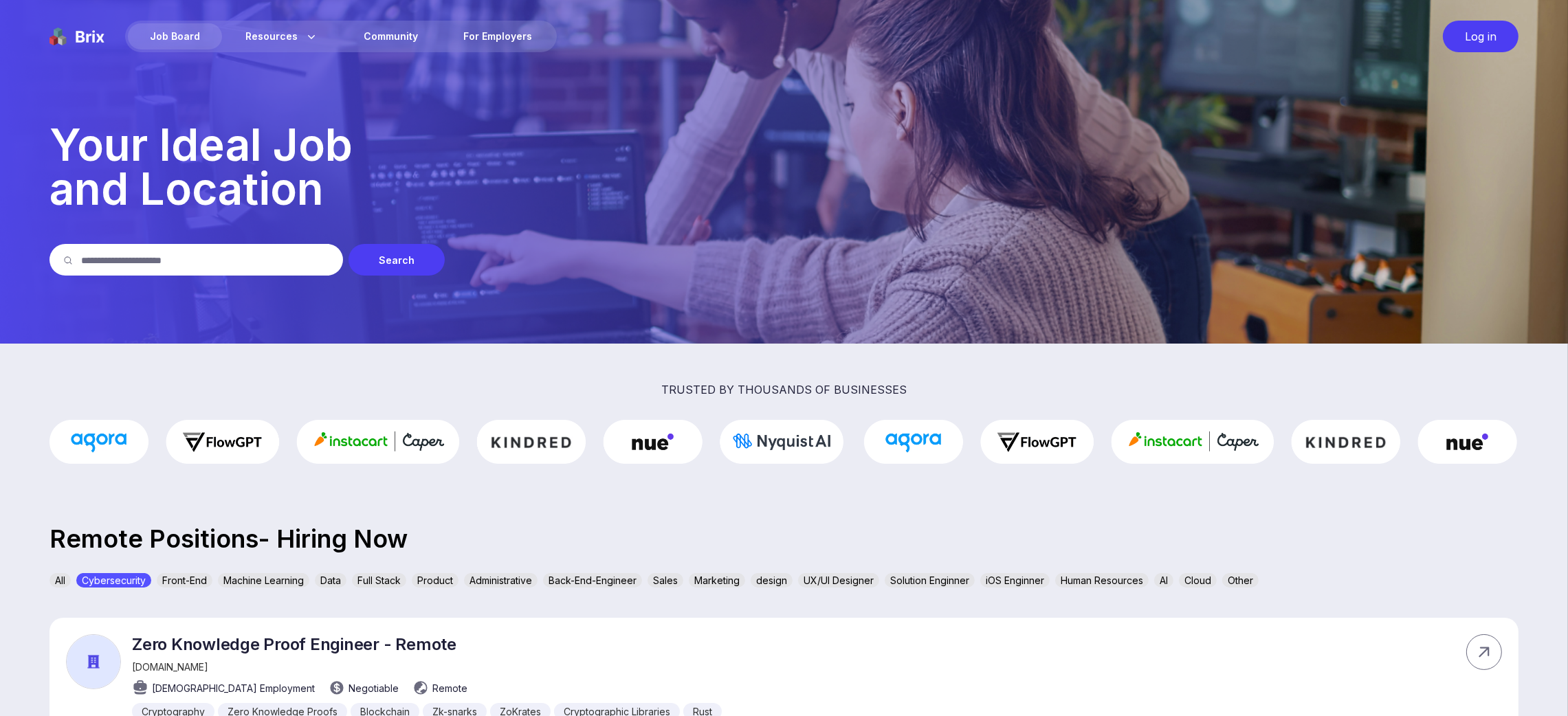
click at [303, 579] on div "Machine Learning" at bounding box center [263, 581] width 91 height 14
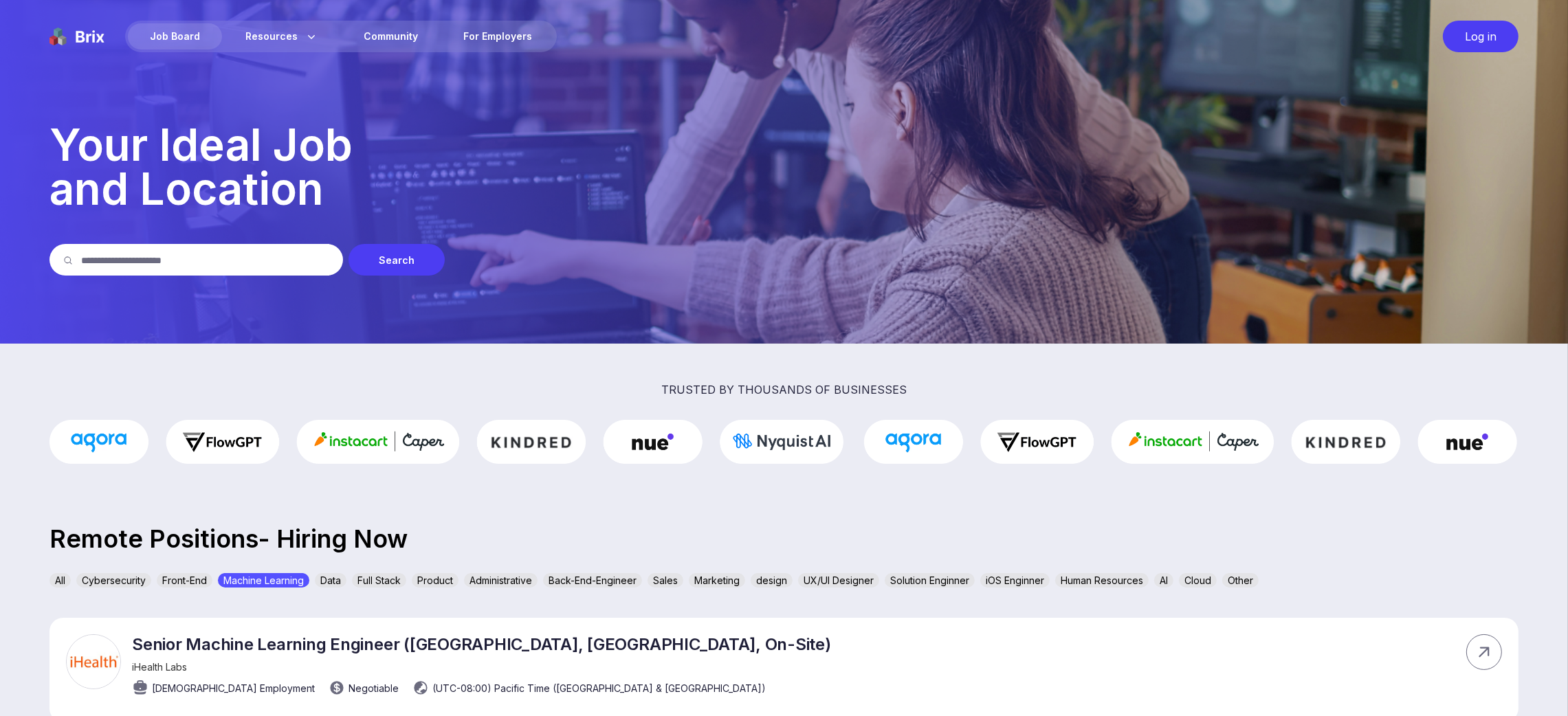
click at [642, 580] on div "Back-End-Engineer" at bounding box center [592, 581] width 99 height 14
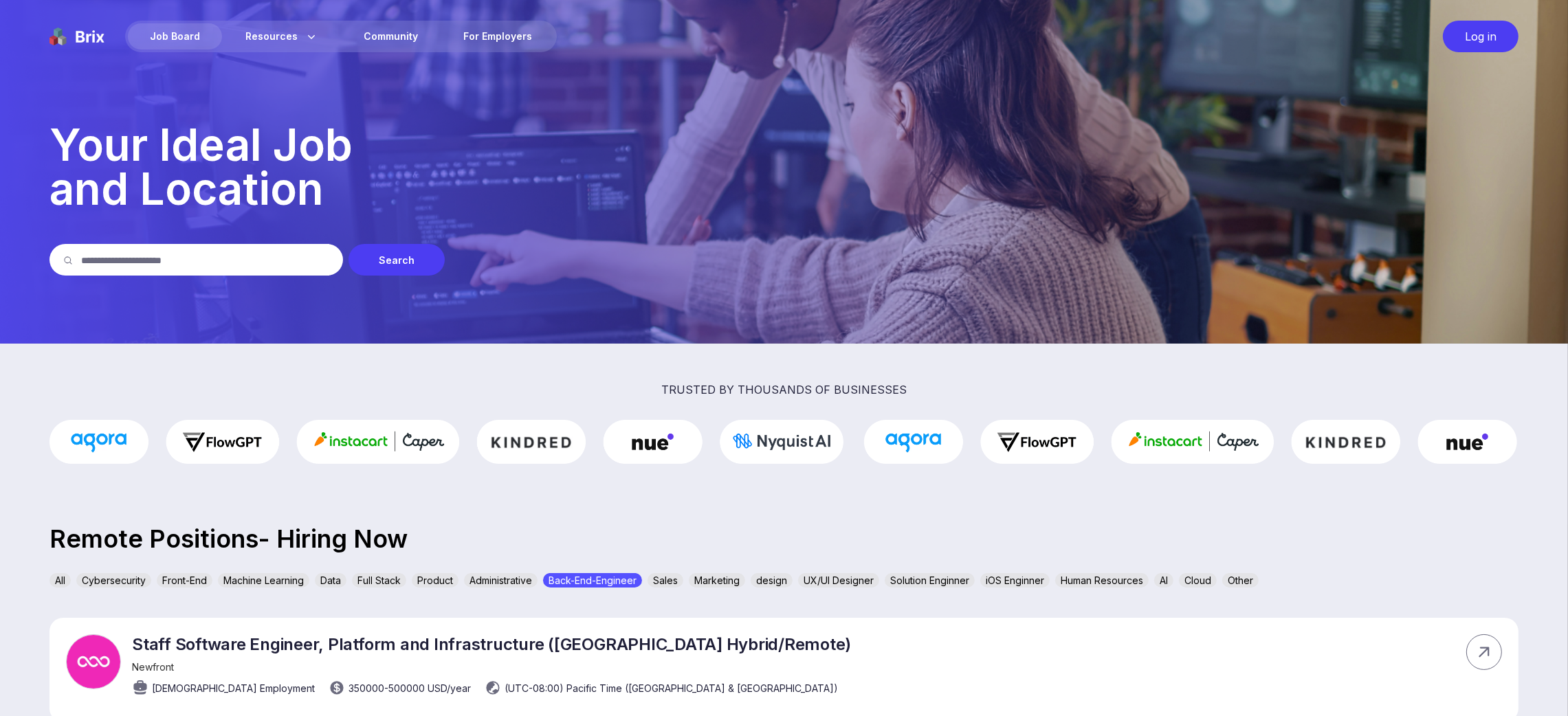
drag, startPoint x: 1062, startPoint y: 571, endPoint x: 1200, endPoint y: 568, distance: 138.0
click at [1209, 580] on div "Cloud" at bounding box center [1198, 581] width 38 height 14
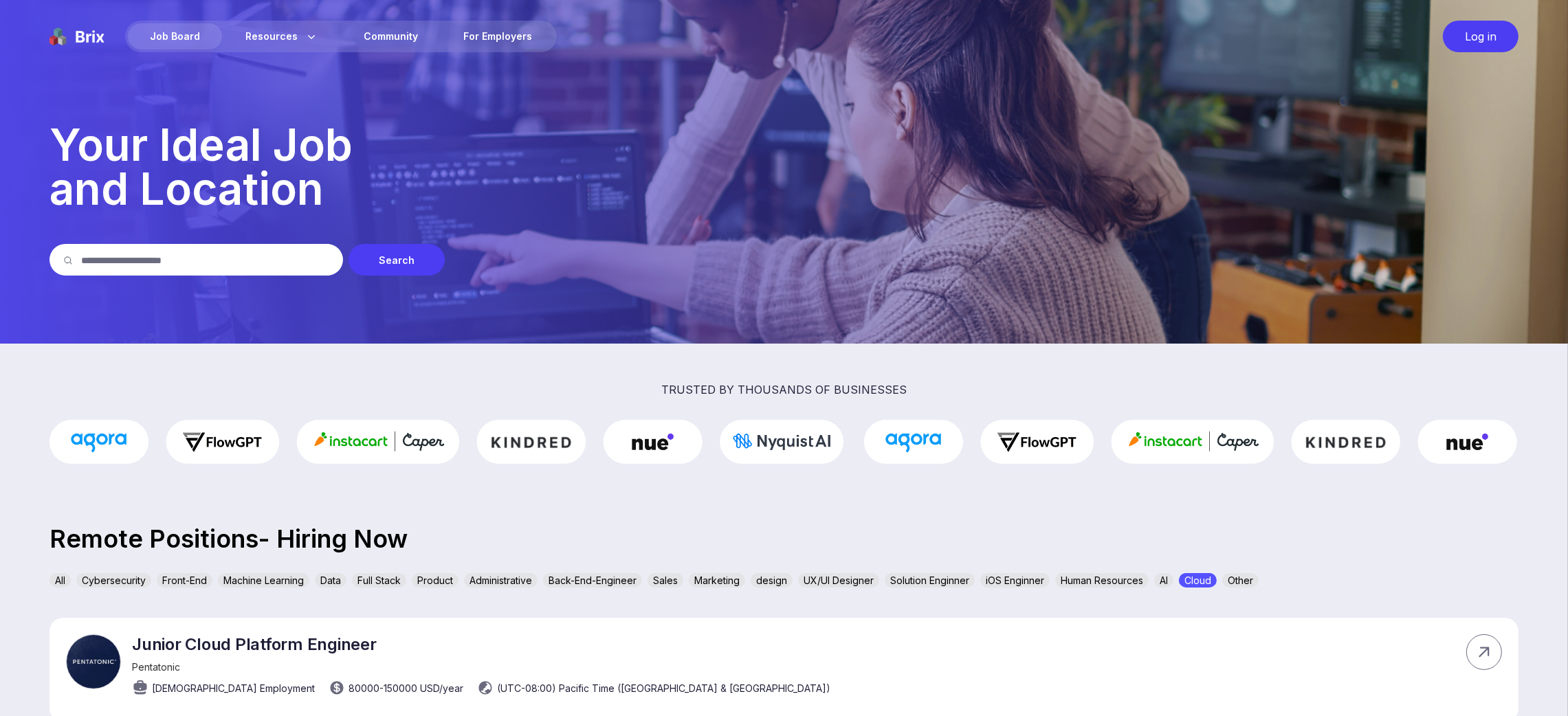
click at [1146, 590] on div "All Cybersecurity Front-End Machine Learning Data Full Stack Product Administra…" at bounding box center [783, 583] width 1469 height 20
click at [1095, 589] on div "All Cybersecurity Front-End Machine Learning Data Full Stack Product Administra…" at bounding box center [783, 583] width 1469 height 20
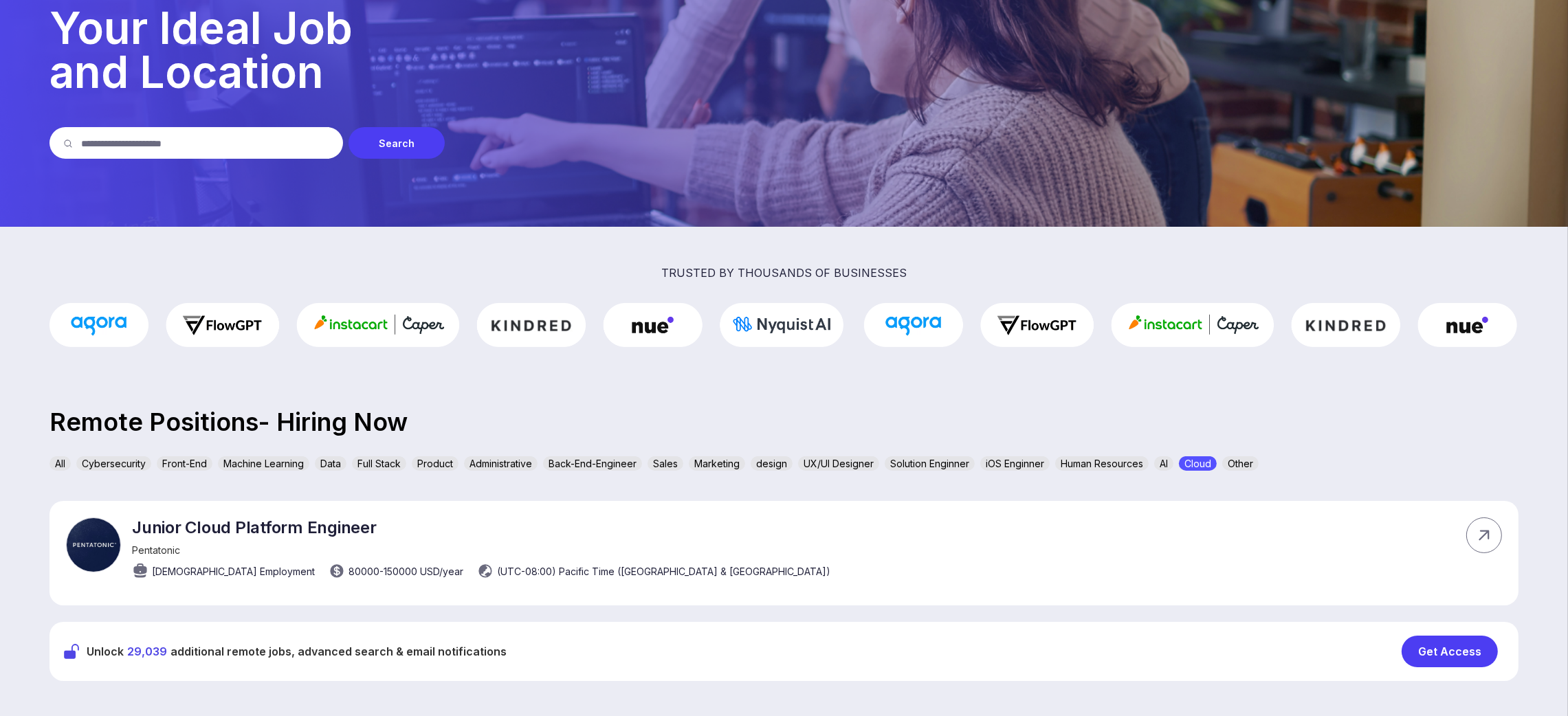
scroll to position [206, 0]
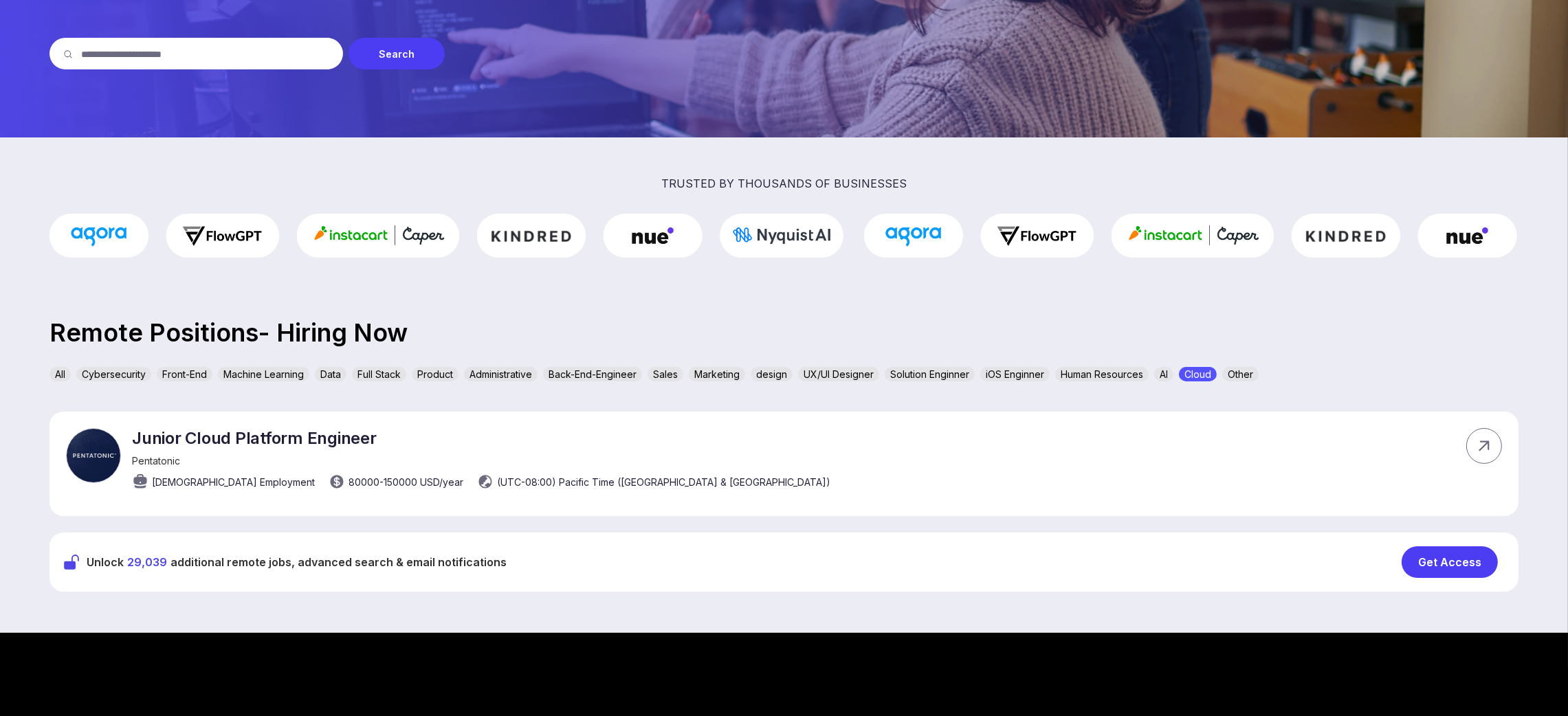
click at [1166, 370] on div "AI" at bounding box center [1163, 375] width 19 height 14
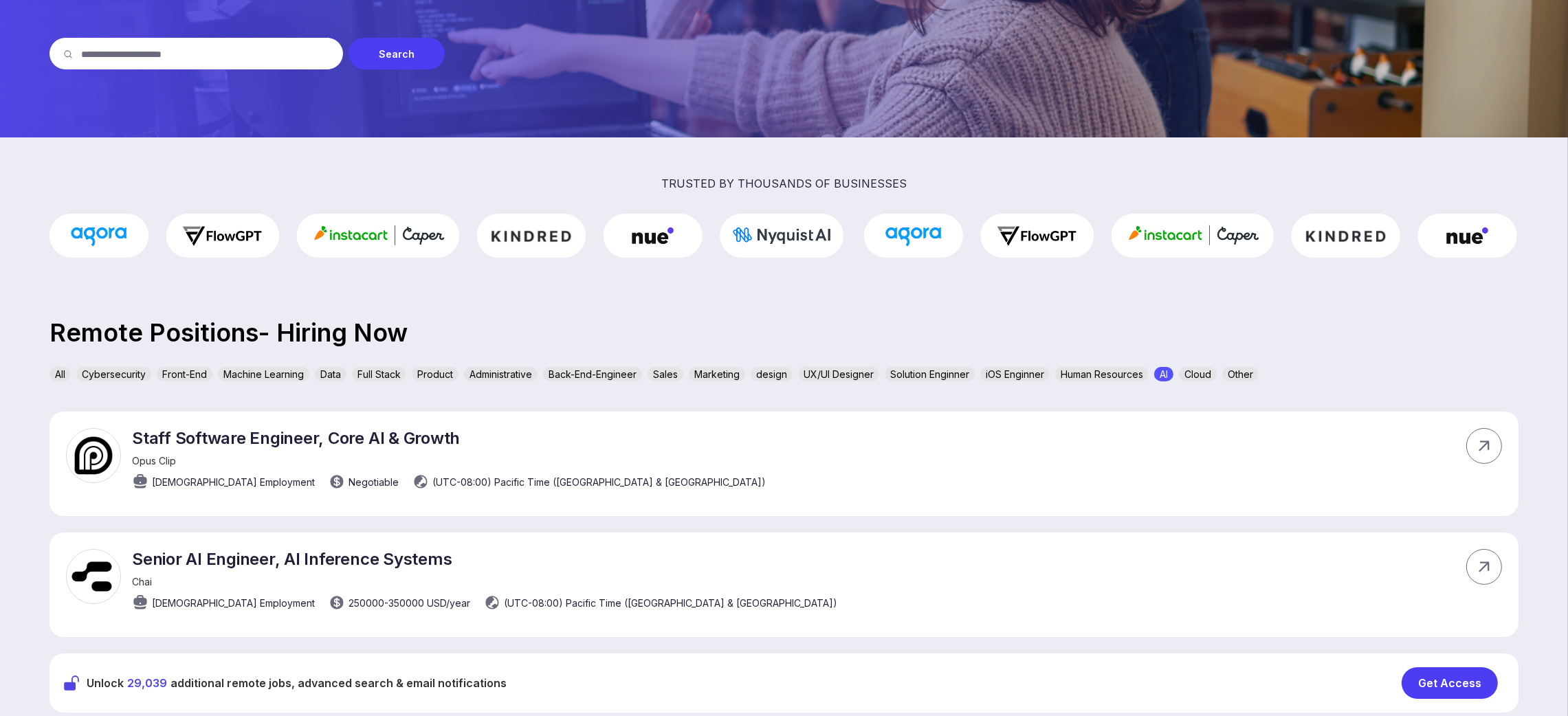
click at [982, 382] on div "All Cybersecurity Front-End Machine Learning Data Full Stack Product Administra…" at bounding box center [783, 377] width 1469 height 20
click at [739, 366] on section "trusted by thousands of businesses Remote Positions- Hiring Now All Cybersecuri…" at bounding box center [784, 445] width 1568 height 617
click at [683, 370] on div "Sales" at bounding box center [666, 375] width 36 height 14
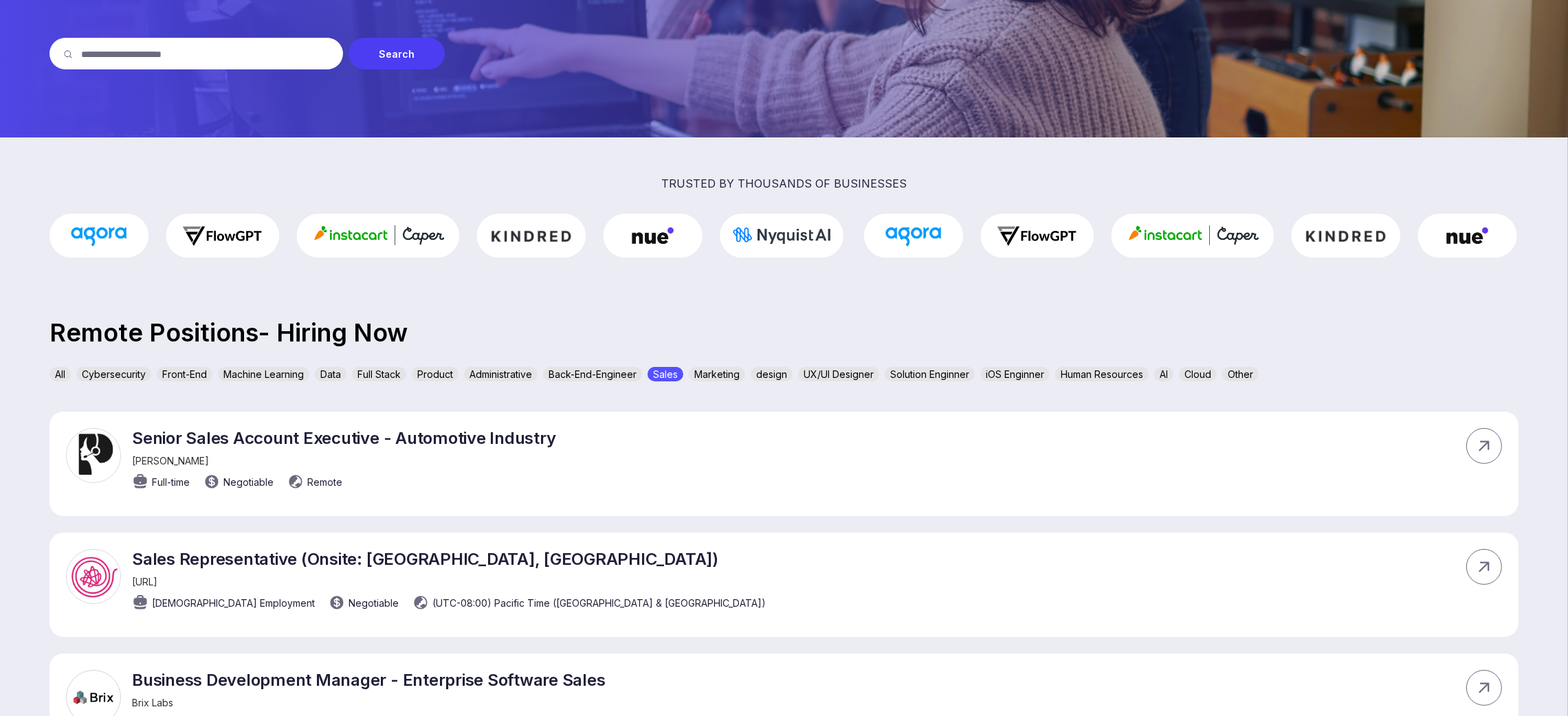
click at [604, 368] on div "Back-End-Engineer" at bounding box center [592, 375] width 99 height 14
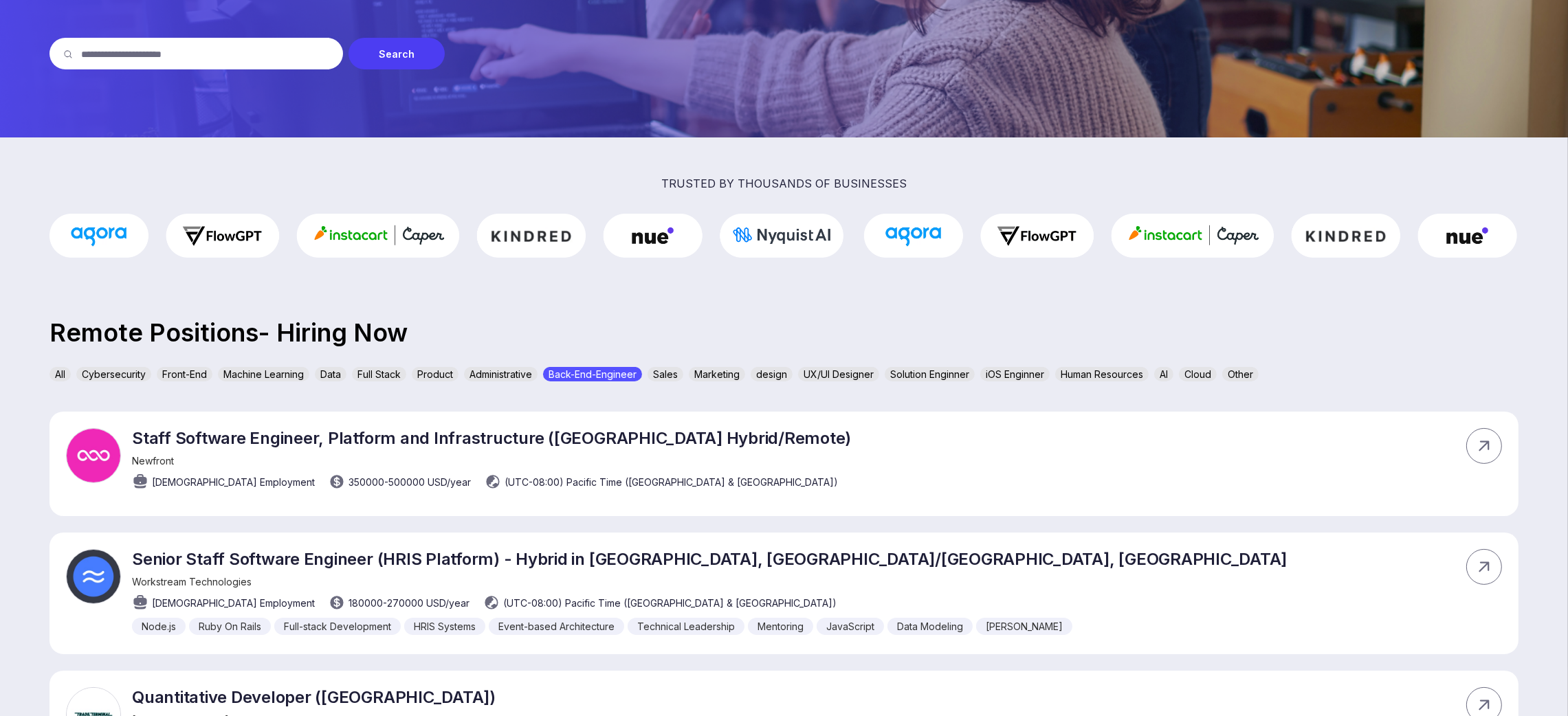
drag, startPoint x: 513, startPoint y: 367, endPoint x: 399, endPoint y: 367, distance: 114.0
drag, startPoint x: 399, startPoint y: 367, endPoint x: 292, endPoint y: 367, distance: 107.0
click at [394, 367] on div "Full Stack" at bounding box center [379, 375] width 55 height 14
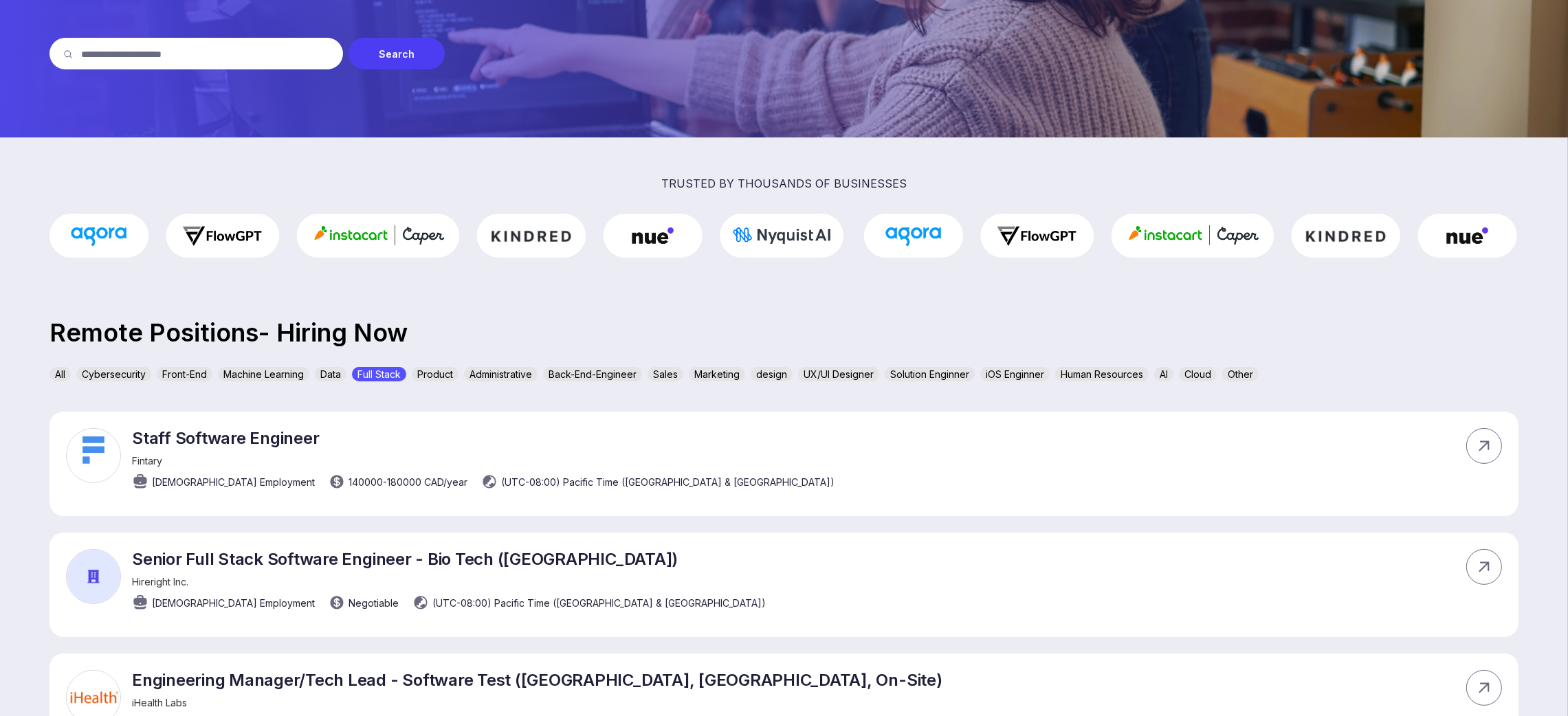
click at [290, 367] on div "Machine Learning" at bounding box center [263, 375] width 91 height 14
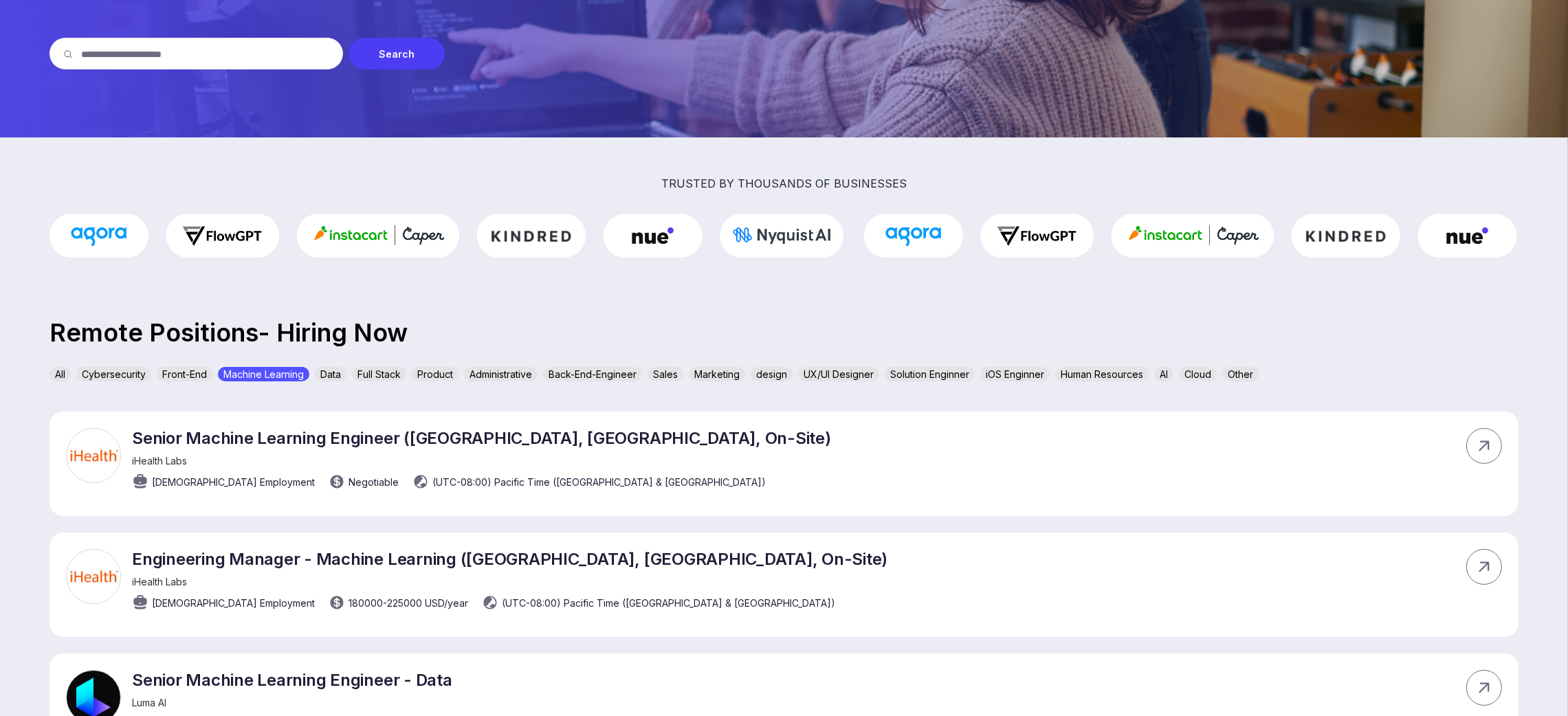
click at [246, 370] on div "Machine Learning" at bounding box center [263, 375] width 91 height 14
click at [125, 370] on div "Cybersecurity" at bounding box center [114, 375] width 75 height 14
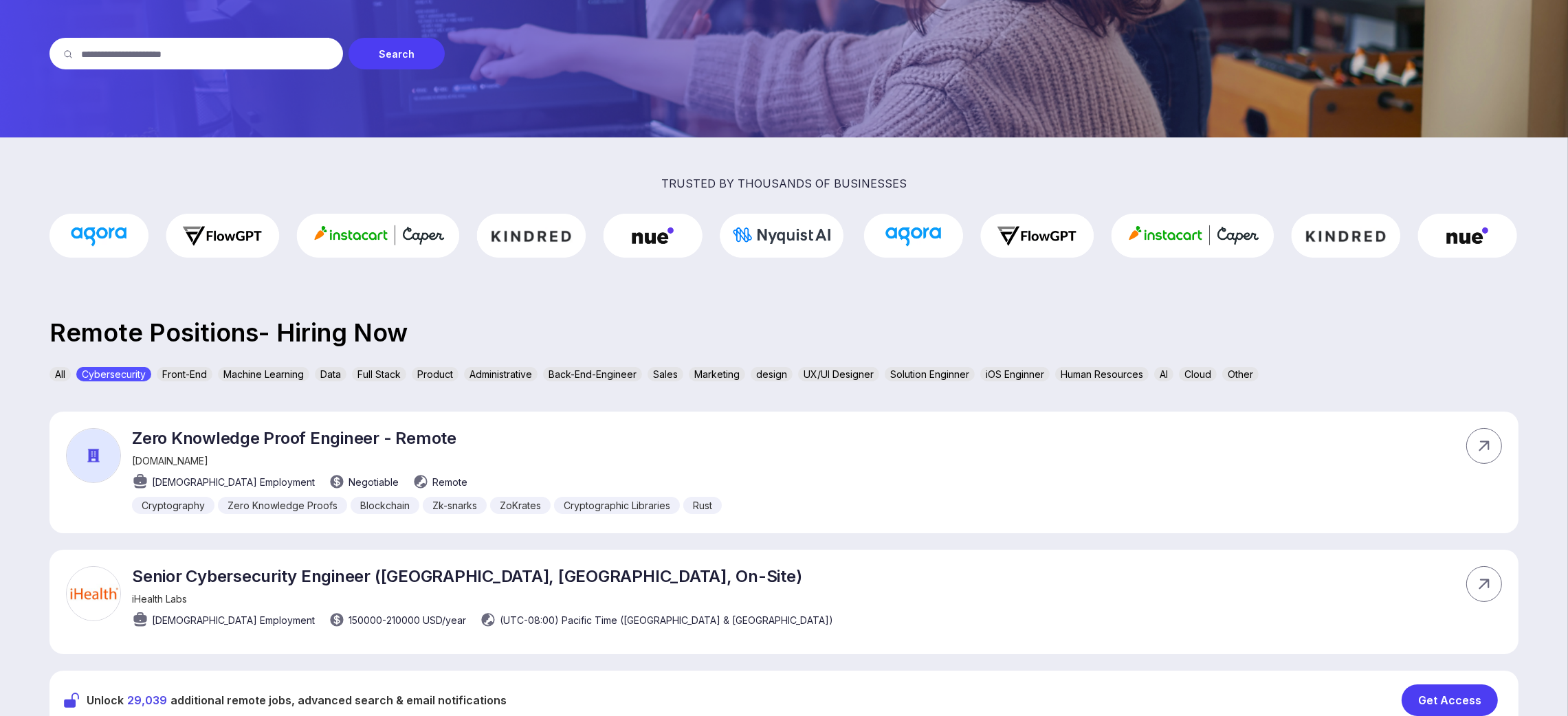
click at [65, 371] on div "All" at bounding box center [60, 375] width 22 height 14
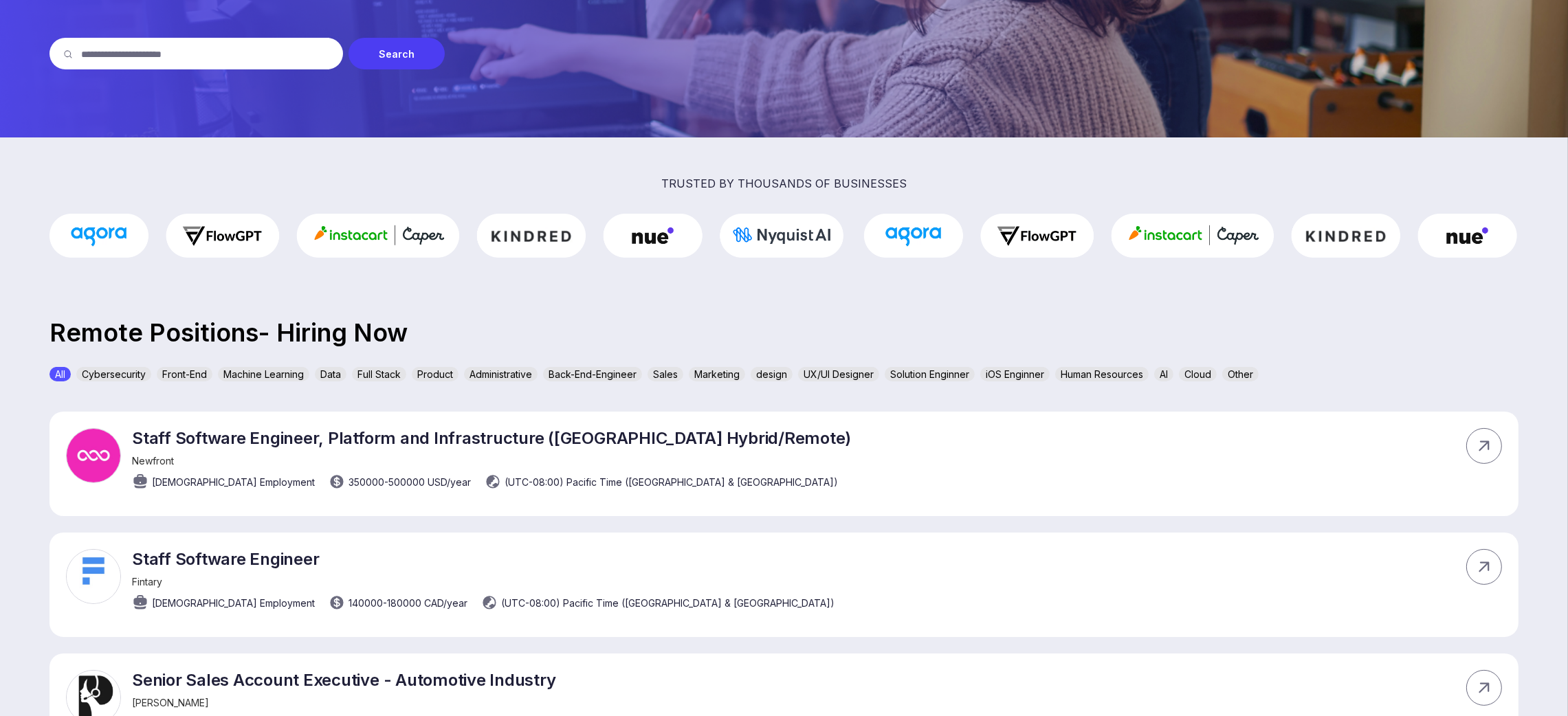
click at [223, 370] on div "Machine Learning" at bounding box center [263, 375] width 91 height 14
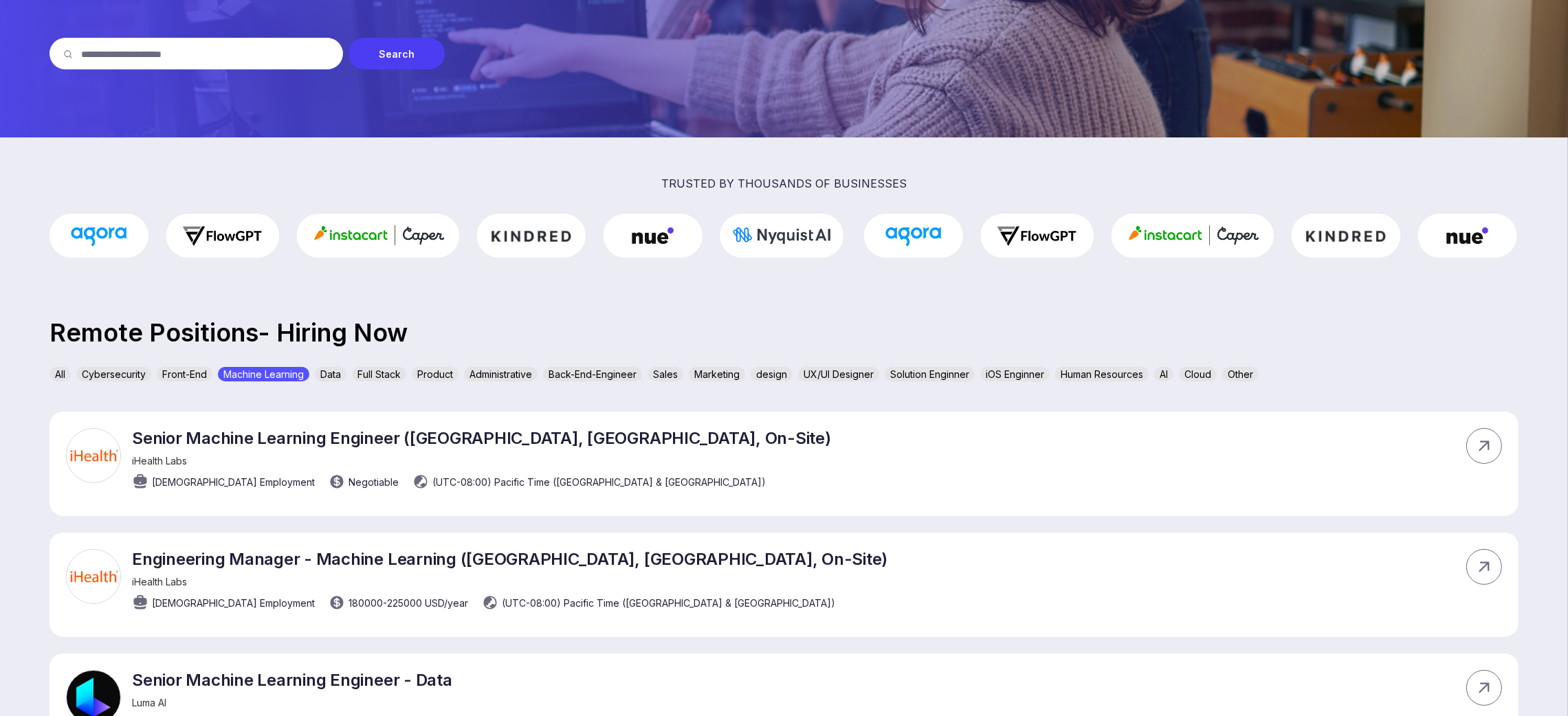
click at [383, 376] on div "Full Stack" at bounding box center [379, 375] width 55 height 14
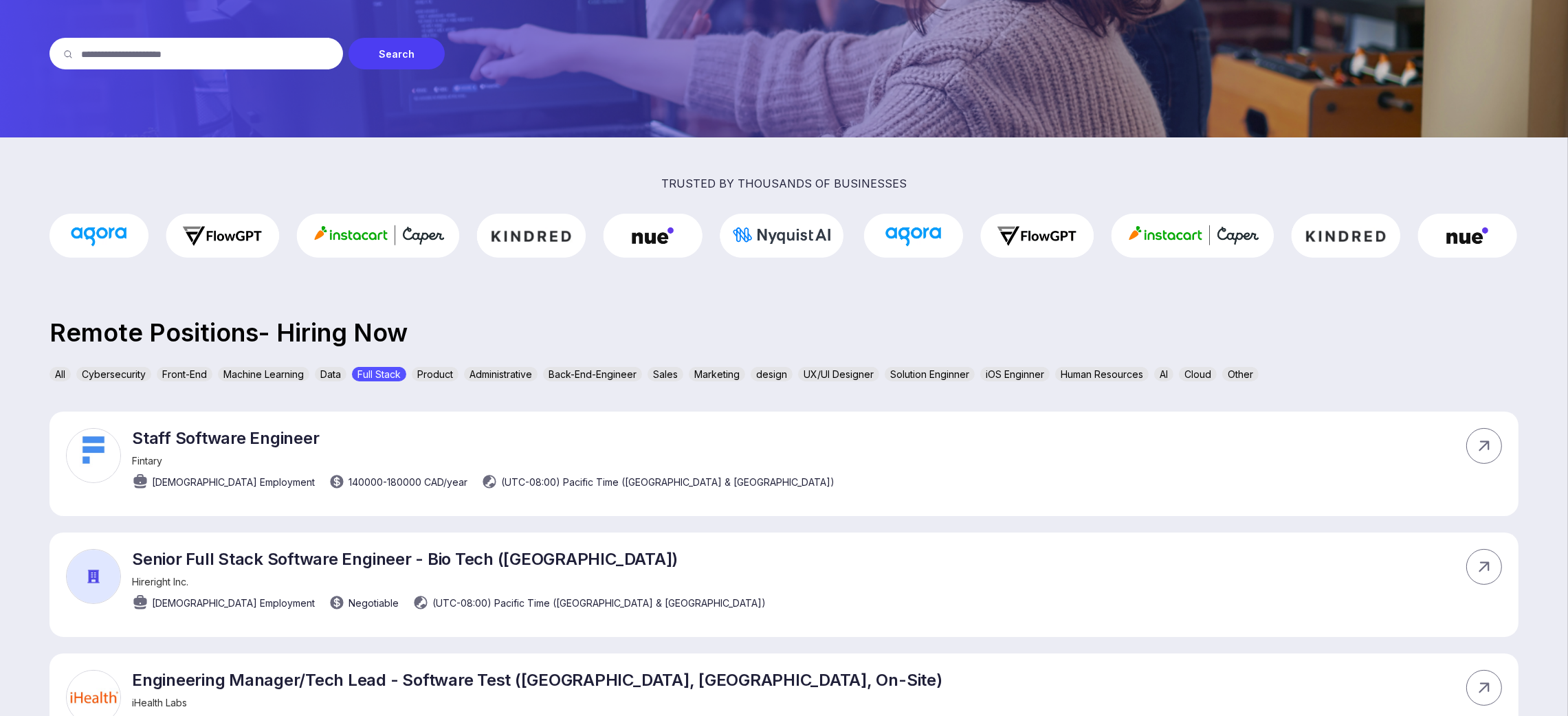
click at [527, 377] on div "Administrative" at bounding box center [501, 375] width 73 height 14
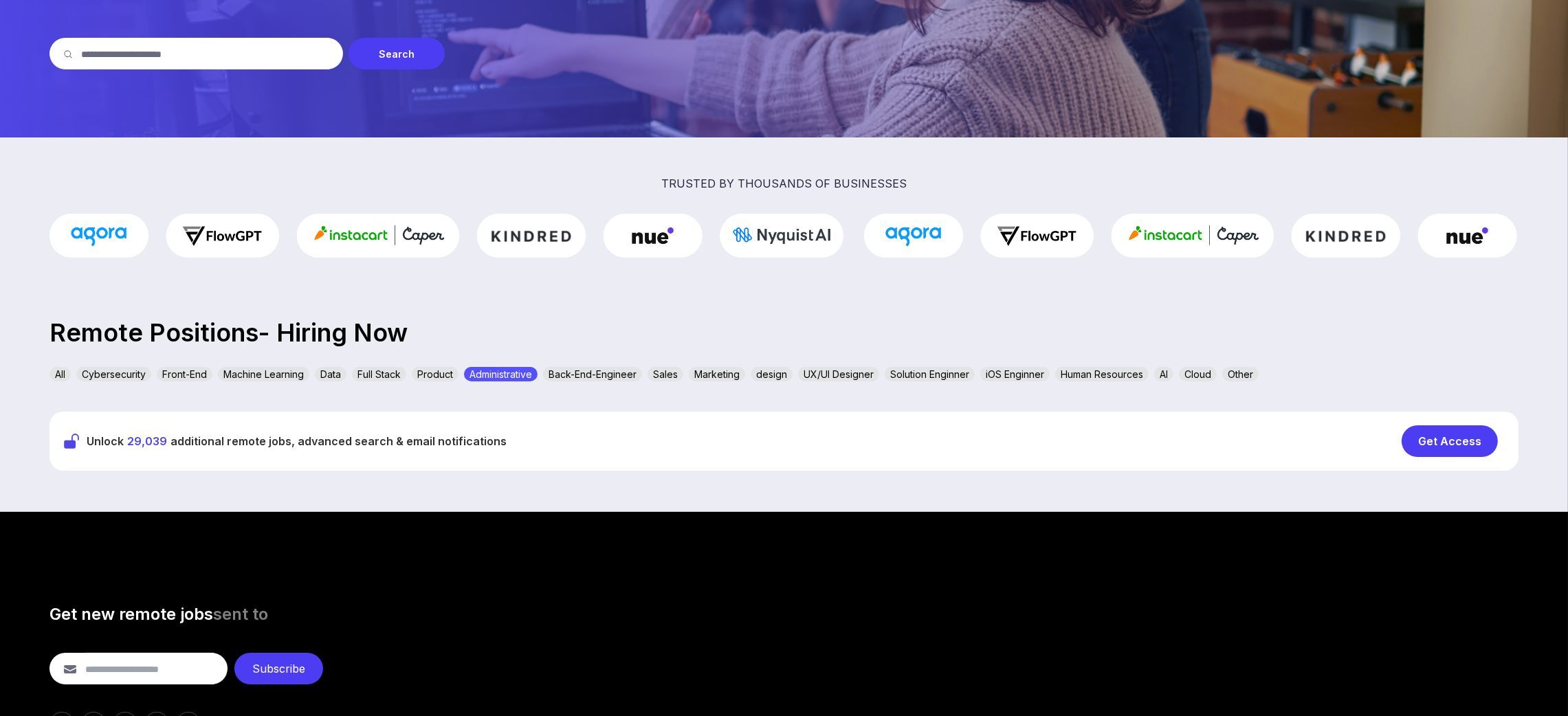
click at [736, 375] on div "Marketing" at bounding box center [717, 375] width 56 height 14
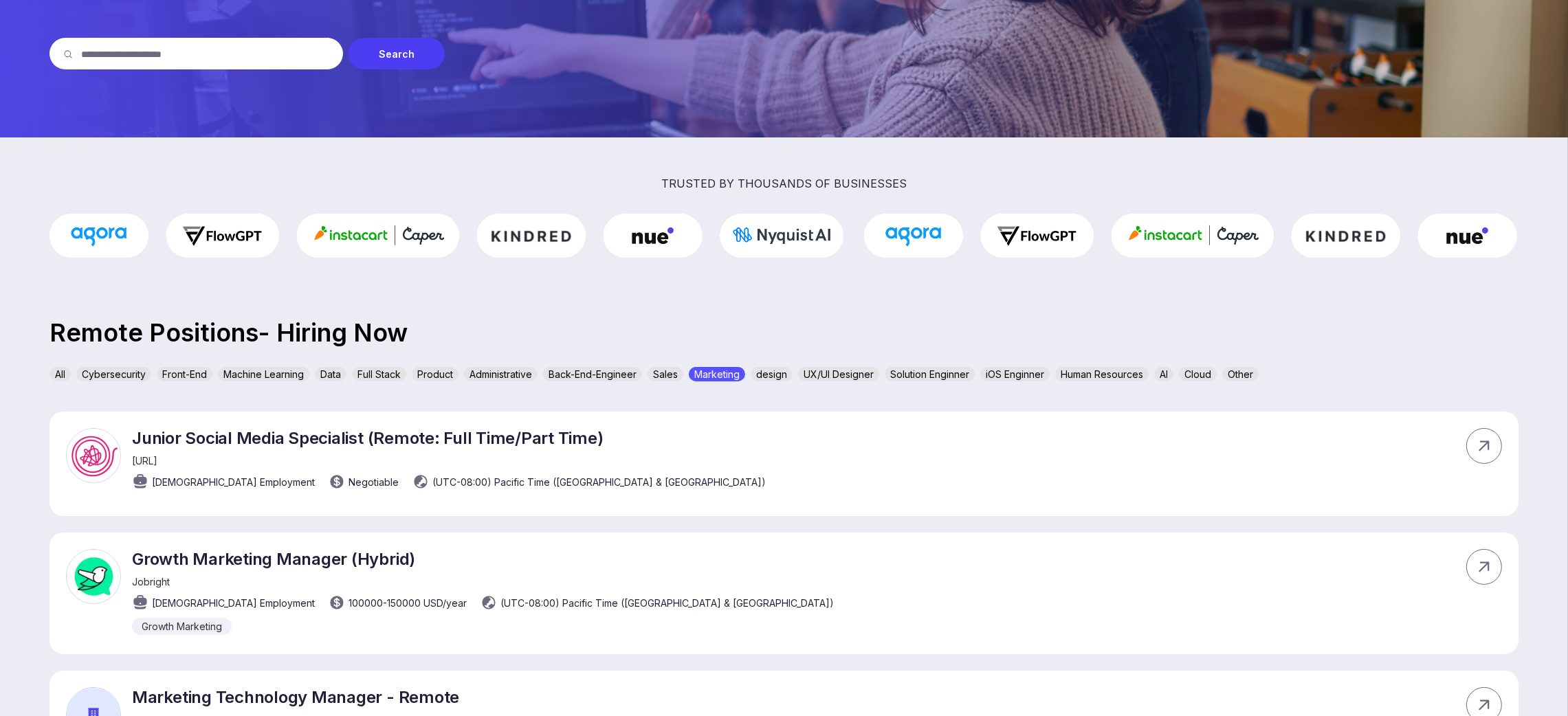
click at [983, 379] on div "All Cybersecurity Front-End Machine Learning Data Full Stack Product Administra…" at bounding box center [783, 377] width 1469 height 20
click at [1144, 384] on div "All Cybersecurity Front-End Machine Learning Data Full Stack Product Administra…" at bounding box center [783, 377] width 1469 height 20
click at [1240, 373] on div "Other" at bounding box center [1240, 375] width 37 height 14
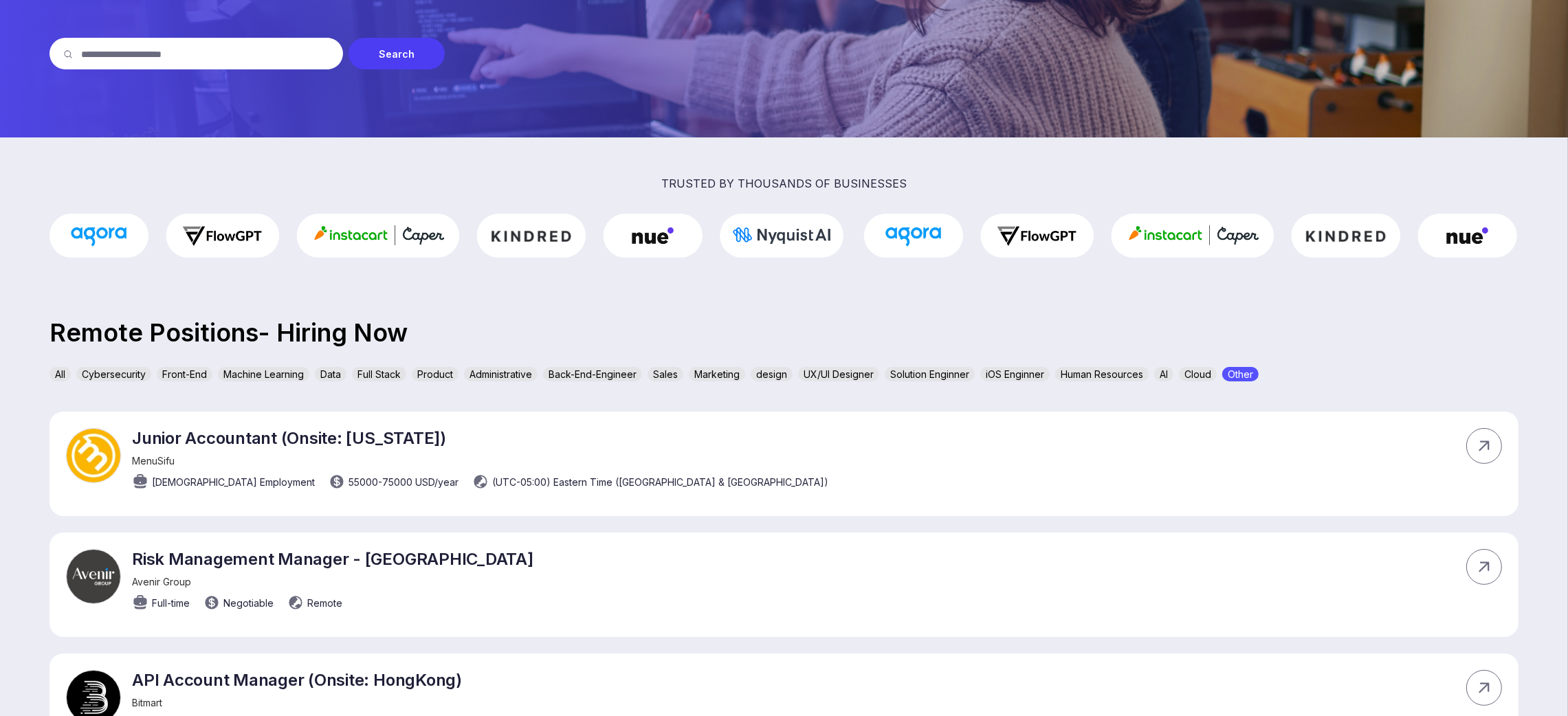
click at [1268, 370] on div "All Cybersecurity Front-End Machine Learning Data Full Stack Product Administra…" at bounding box center [783, 377] width 1469 height 20
click at [1236, 368] on div "Other" at bounding box center [1240, 375] width 37 height 14
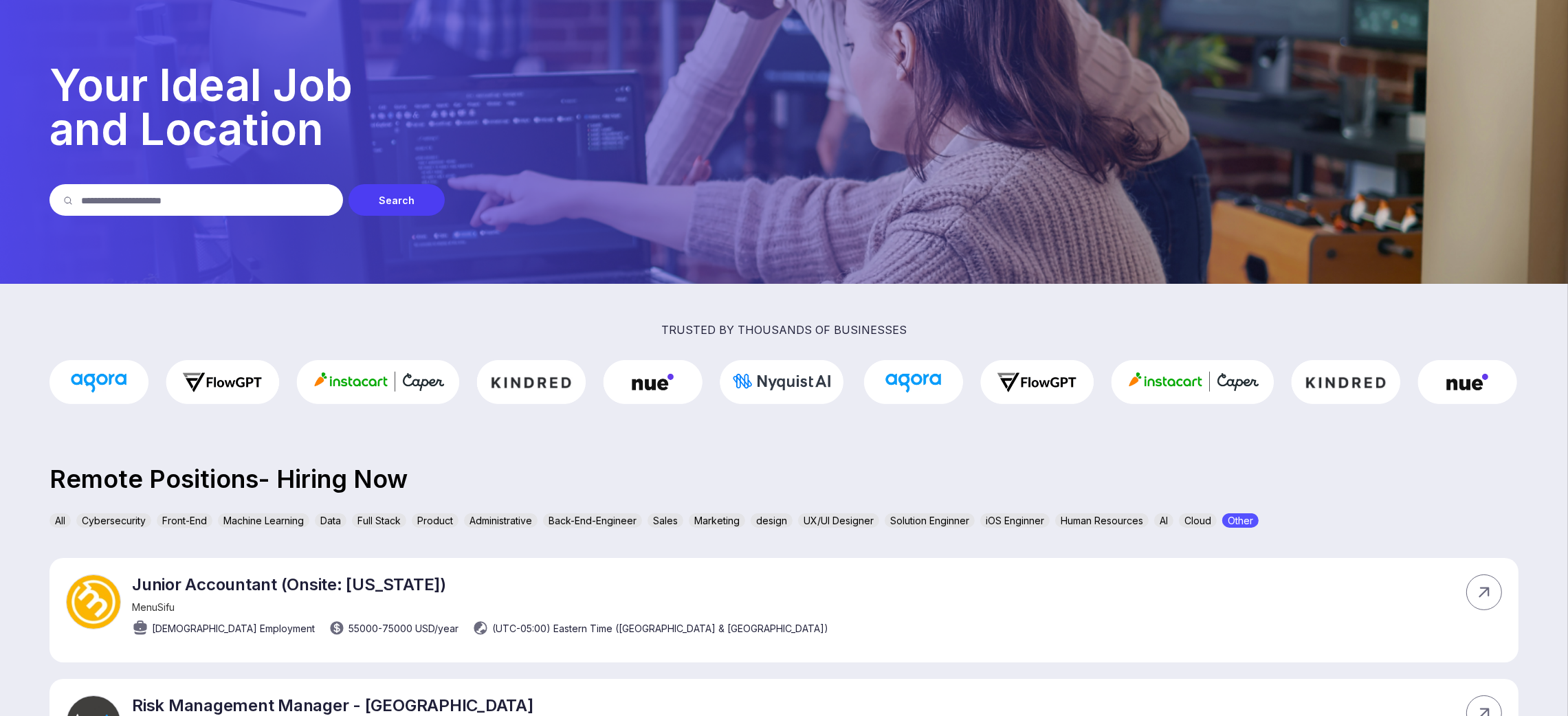
scroll to position [412, 0]
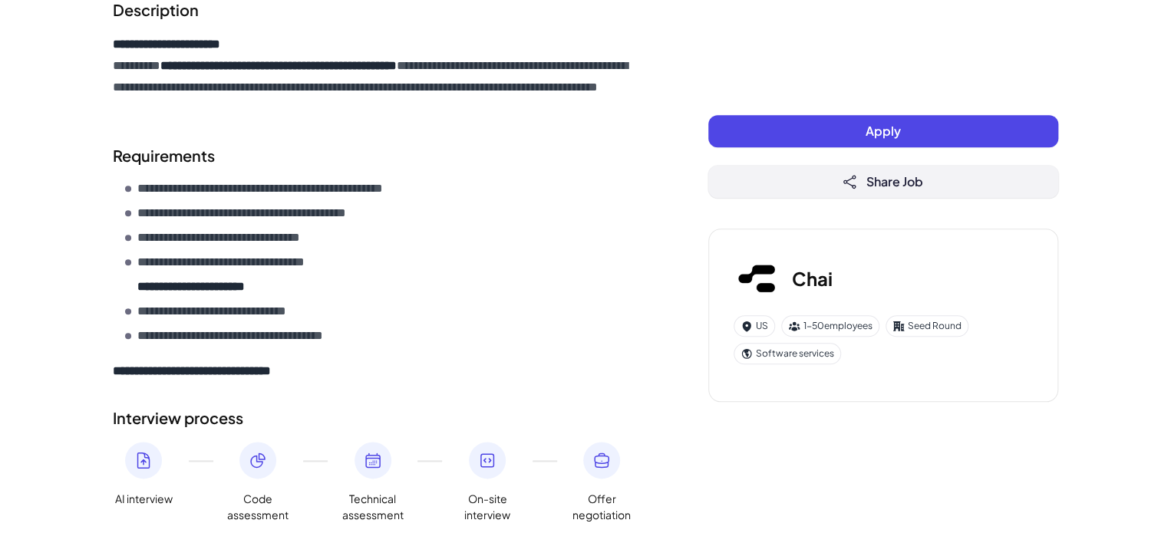
scroll to position [641, 0]
